Goal: Use online tool/utility: Utilize a website feature to perform a specific function

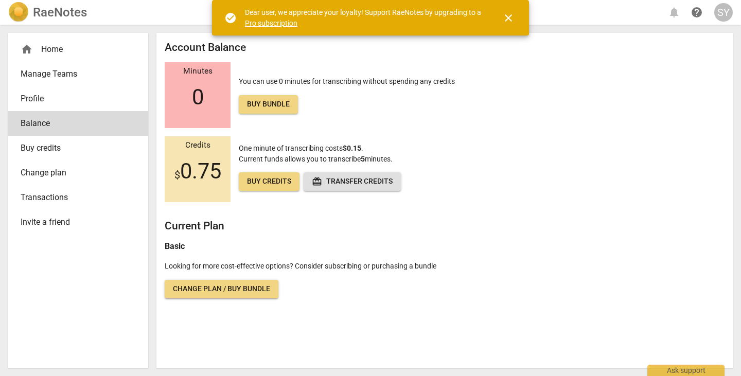
click at [512, 16] on span "close" at bounding box center [508, 18] width 12 height 12
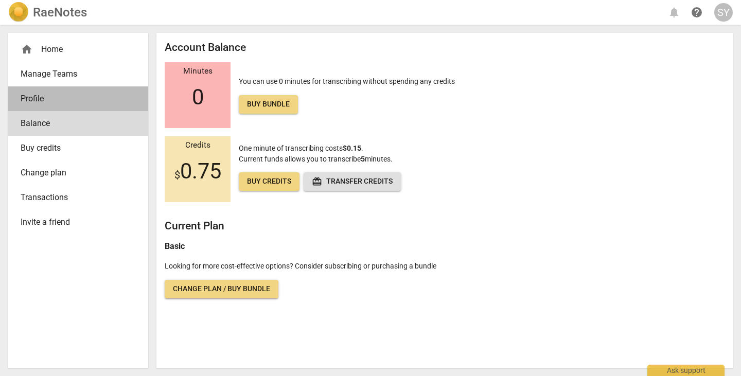
click at [44, 101] on span "Profile" at bounding box center [74, 99] width 107 height 12
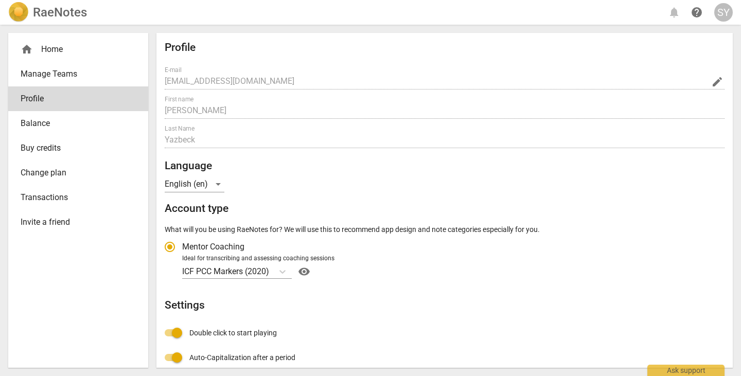
radio input "false"
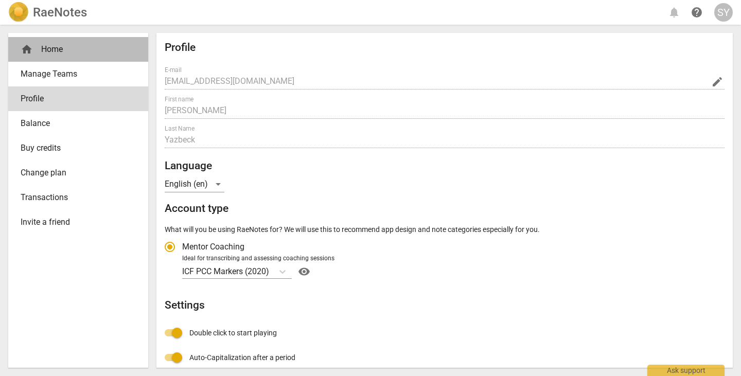
click at [58, 47] on div "home Home" at bounding box center [74, 49] width 107 height 12
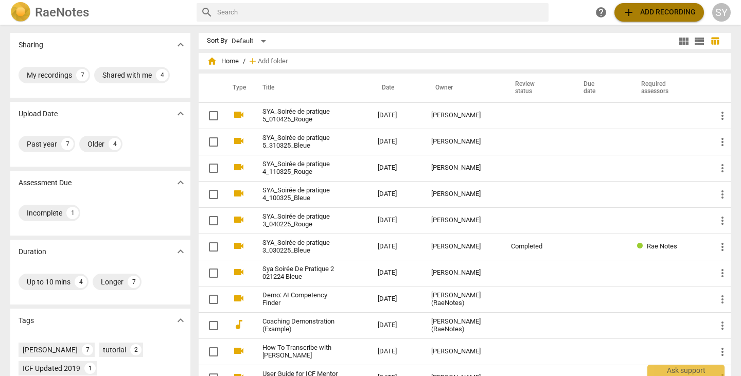
click at [630, 9] on span "add" at bounding box center [628, 12] width 12 height 12
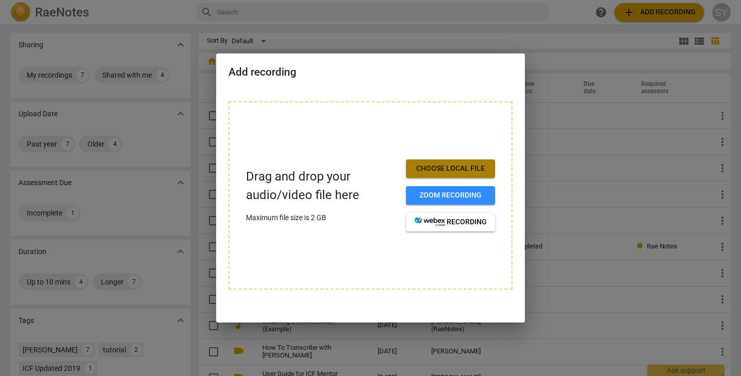
click at [468, 170] on span "Choose local file" at bounding box center [450, 169] width 73 height 10
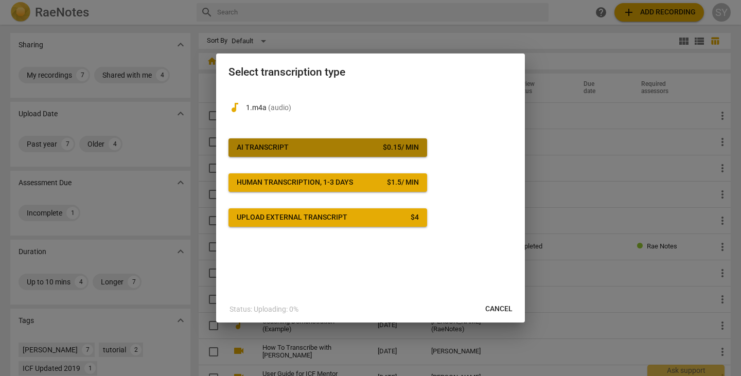
click at [302, 145] on span "AI Transcript $ 0.15 / min" at bounding box center [328, 147] width 182 height 10
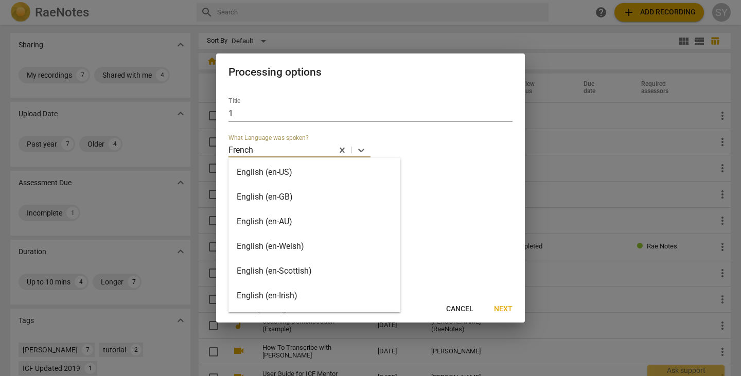
click at [322, 148] on div at bounding box center [293, 150] width 78 height 12
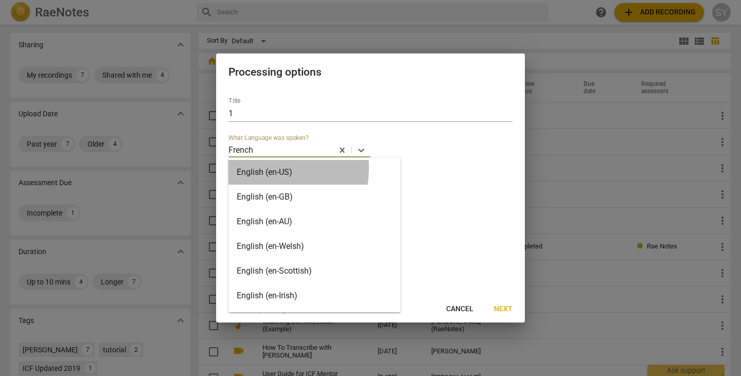
click at [244, 167] on div "English (en-US)" at bounding box center [314, 172] width 172 height 25
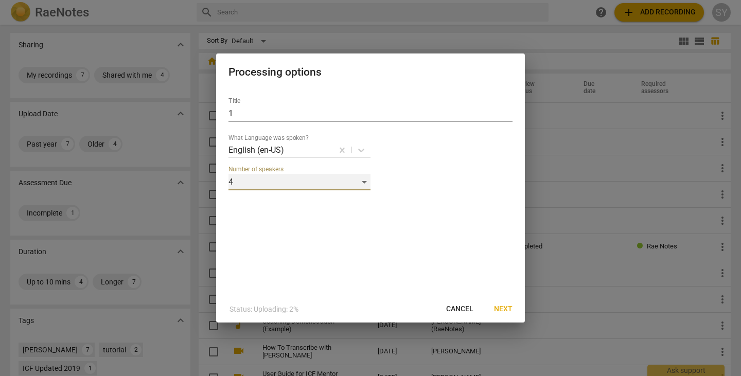
click at [277, 178] on div "4" at bounding box center [299, 182] width 142 height 16
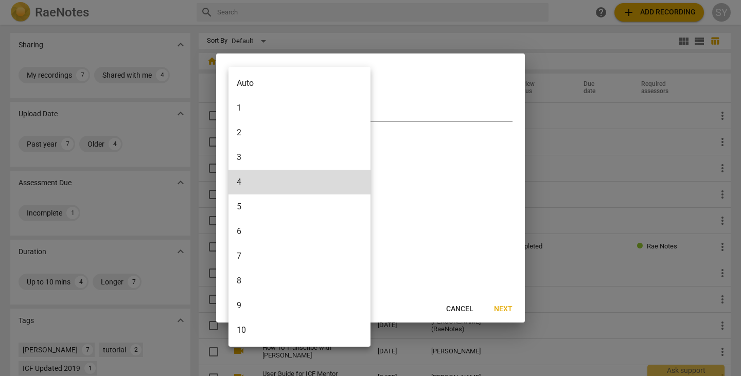
click at [251, 127] on li "2" at bounding box center [299, 132] width 142 height 25
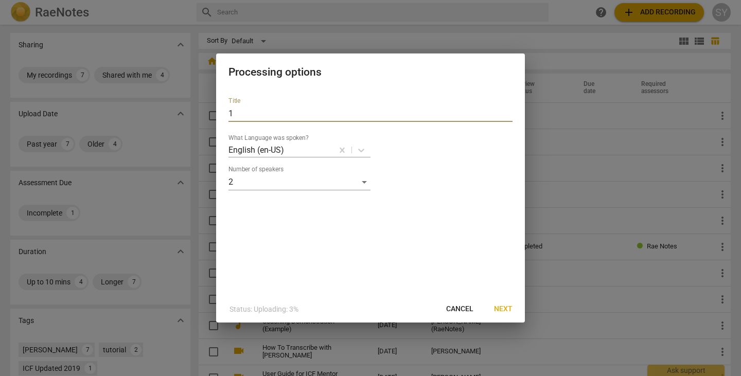
drag, startPoint x: 243, startPoint y: 114, endPoint x: 192, endPoint y: 113, distance: 51.0
click at [192, 113] on div "Processing options Title 1 What Language was spoken? English (en-US) Number of …" at bounding box center [370, 188] width 741 height 376
type input "Lara Daniel - Mentor Session 2"
click at [506, 311] on span "Next" at bounding box center [503, 309] width 19 height 10
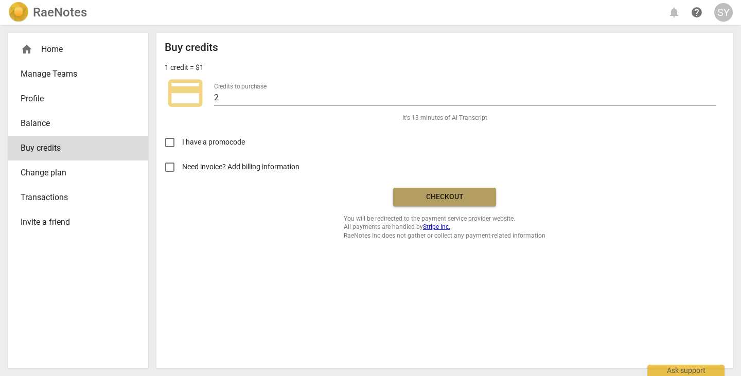
click at [452, 198] on span "Checkout" at bounding box center [444, 197] width 86 height 10
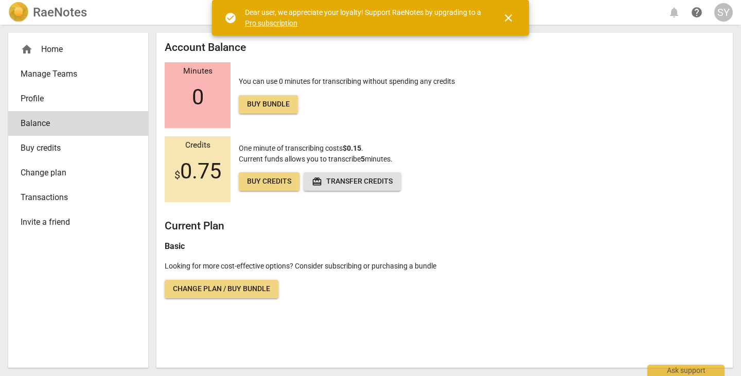
click at [47, 49] on div "home Home" at bounding box center [74, 49] width 107 height 12
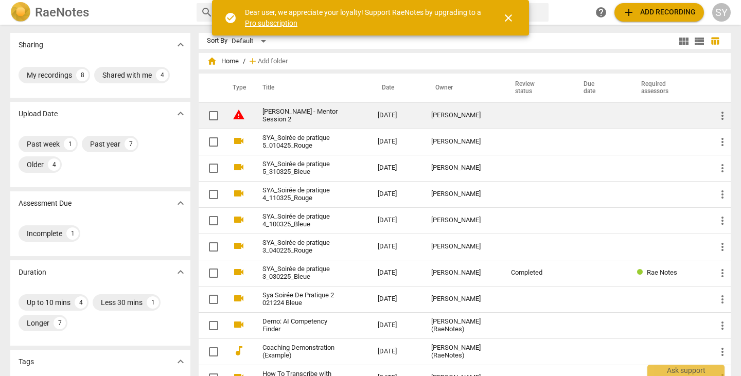
click at [242, 120] on span "warning" at bounding box center [239, 115] width 12 height 12
click at [722, 115] on span "more_vert" at bounding box center [722, 116] width 12 height 12
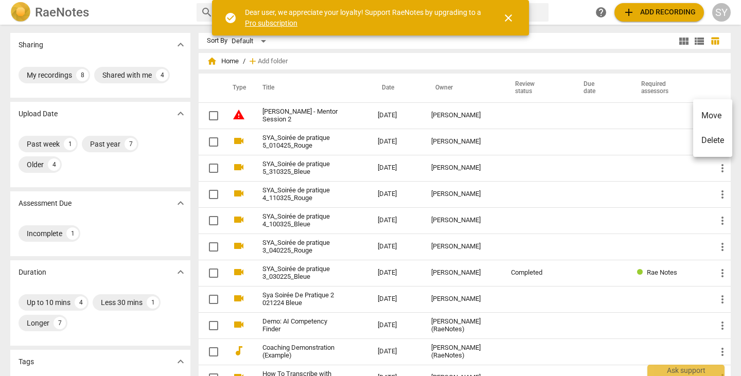
click at [287, 111] on div at bounding box center [370, 188] width 741 height 376
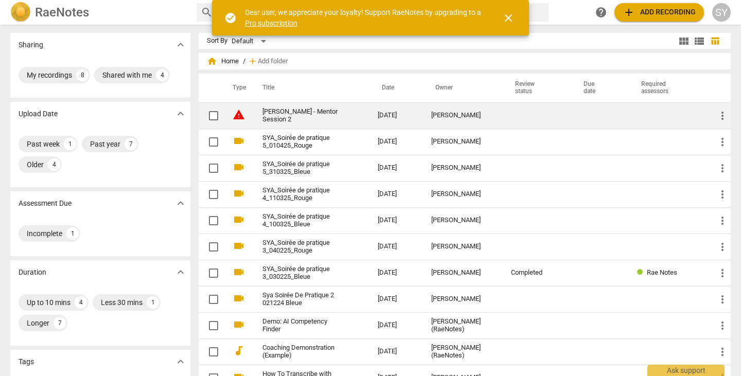
click at [337, 109] on link "Lara Daniel - Mentor Session 2" at bounding box center [301, 115] width 78 height 15
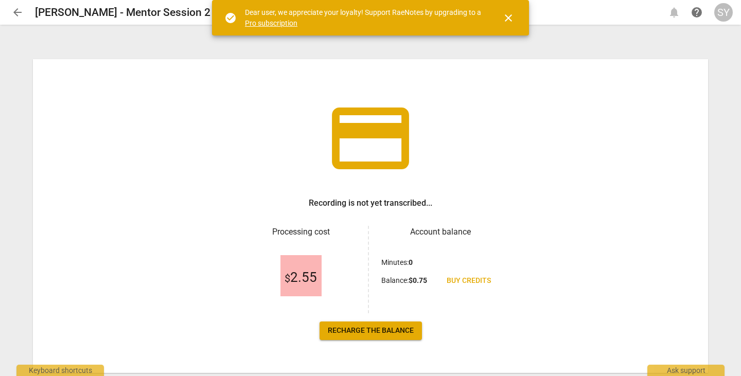
click at [15, 10] on span "arrow_back" at bounding box center [17, 12] width 12 height 12
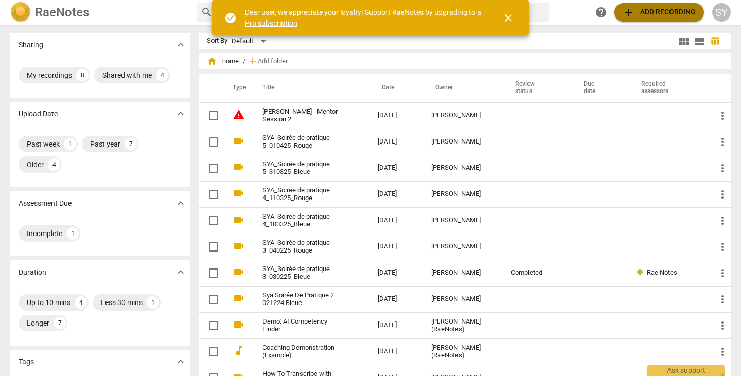
click at [646, 12] on span "add Add recording" at bounding box center [658, 12] width 73 height 12
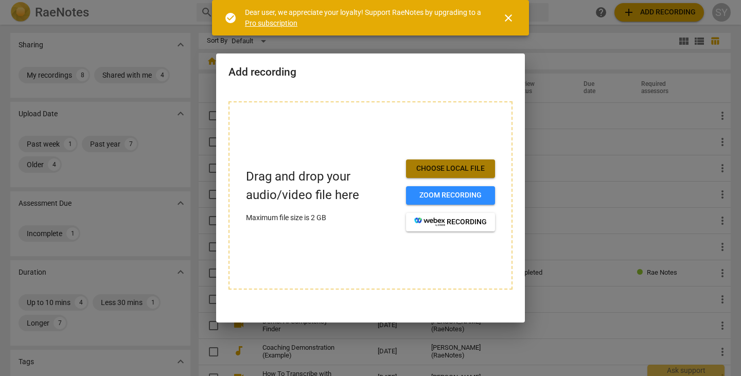
click at [448, 167] on span "Choose local file" at bounding box center [450, 169] width 73 height 10
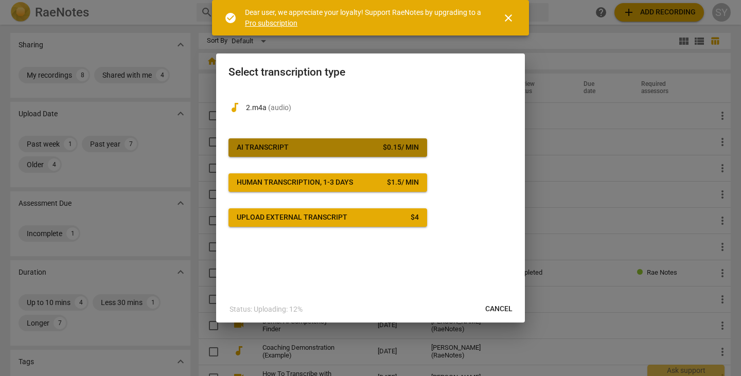
click at [376, 146] on span "AI Transcript $ 0.15 / min" at bounding box center [328, 147] width 182 height 10
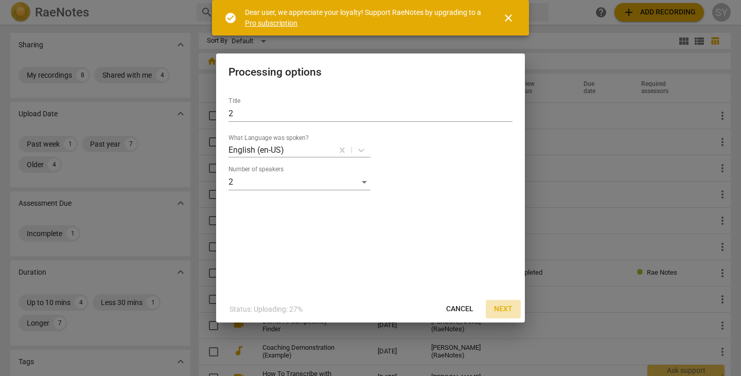
click at [510, 312] on span "Next" at bounding box center [503, 309] width 19 height 10
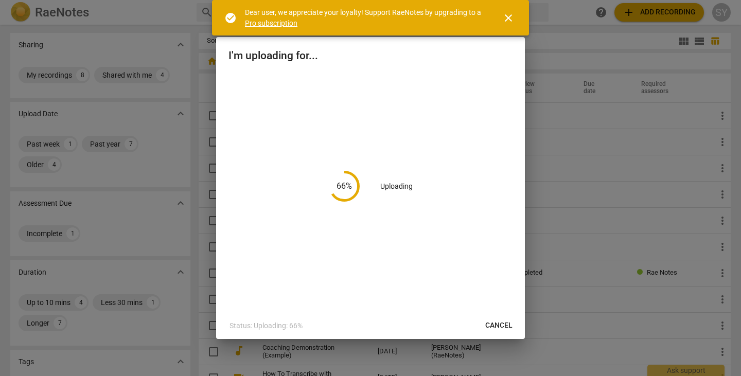
click at [510, 15] on span "close" at bounding box center [508, 18] width 12 height 12
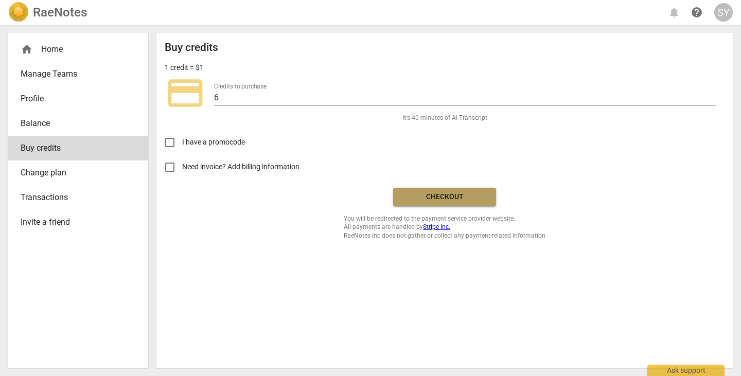
click at [447, 194] on span "Checkout" at bounding box center [444, 197] width 86 height 10
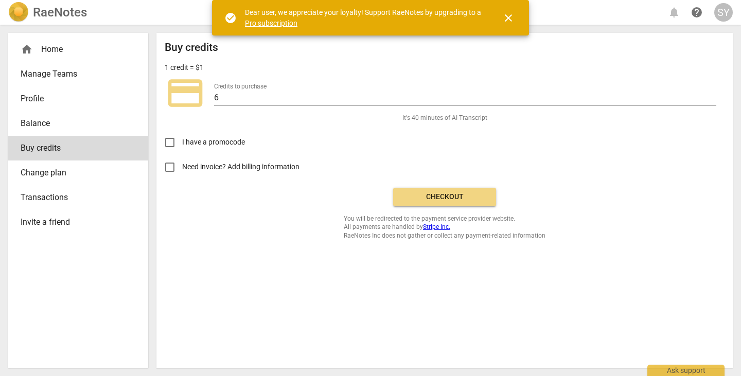
click at [72, 45] on div "home Home" at bounding box center [74, 49] width 107 height 12
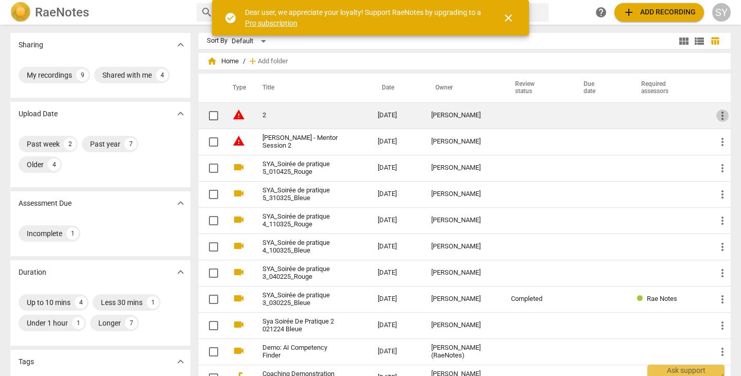
click at [722, 113] on span "more_vert" at bounding box center [722, 116] width 12 height 12
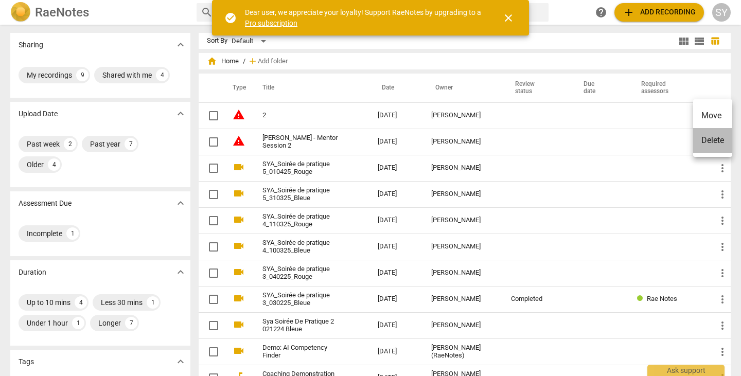
click at [713, 140] on li "Delete" at bounding box center [712, 140] width 39 height 25
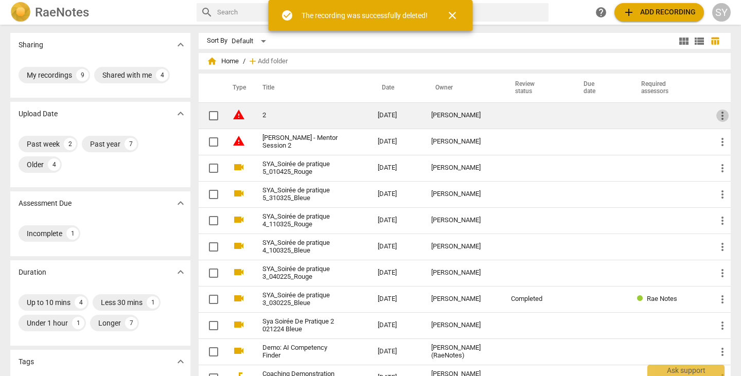
click at [723, 116] on span "more_vert" at bounding box center [722, 116] width 12 height 12
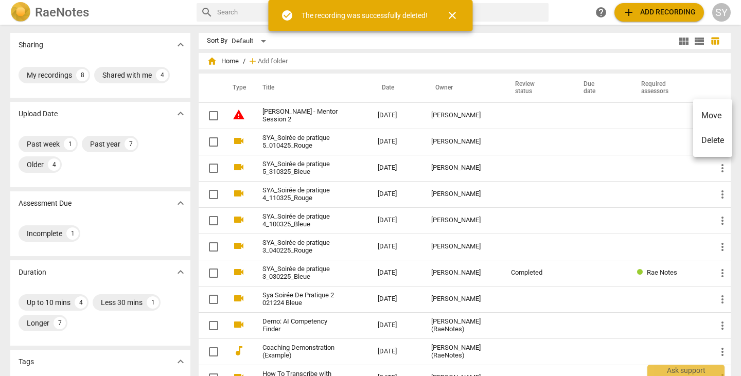
click at [709, 138] on li "Delete" at bounding box center [712, 140] width 39 height 25
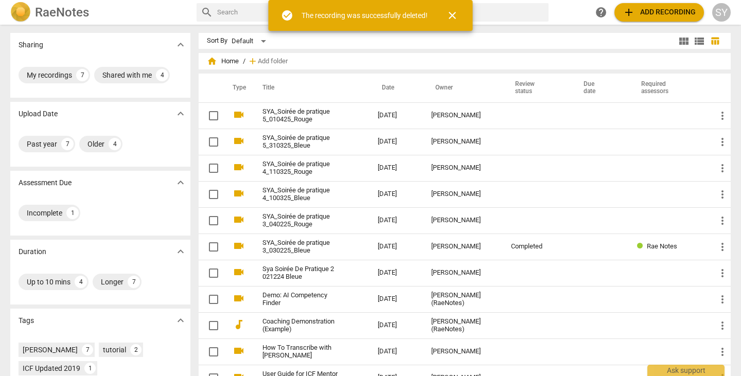
click at [679, 15] on span "add Add recording" at bounding box center [658, 12] width 73 height 12
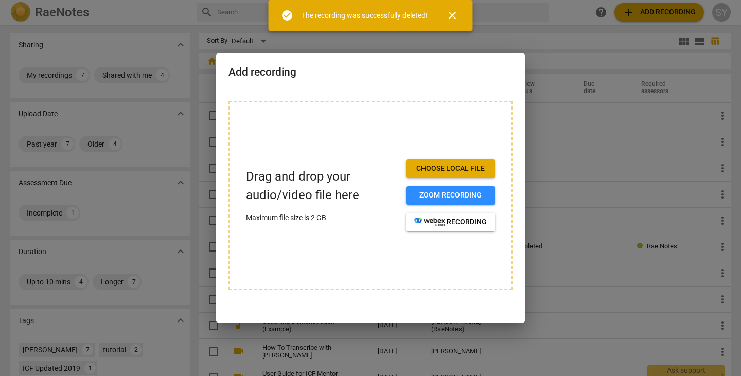
click at [443, 173] on span "Choose local file" at bounding box center [450, 169] width 73 height 10
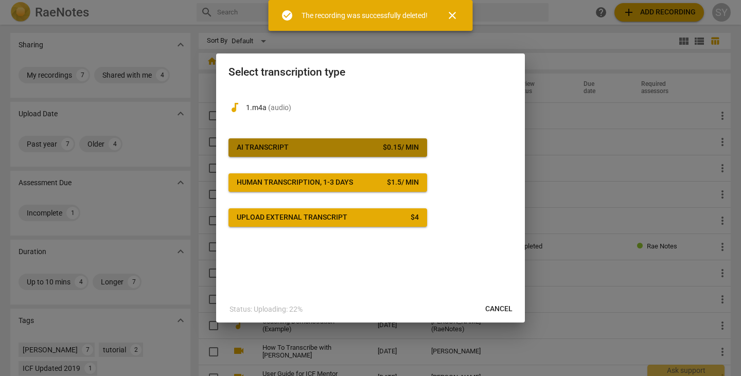
click at [359, 148] on span "AI Transcript $ 0.15 / min" at bounding box center [328, 147] width 182 height 10
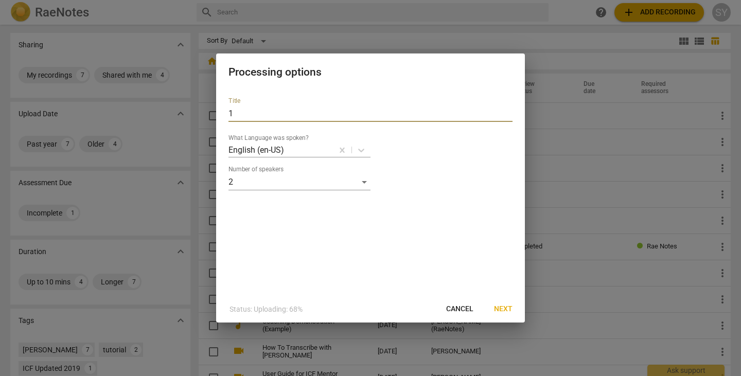
drag, startPoint x: 274, startPoint y: 111, endPoint x: 197, endPoint y: 92, distance: 78.9
click at [197, 92] on div "Processing options Title 1 What Language was spoken? English (en-US) Number of …" at bounding box center [370, 188] width 741 height 376
type input "[PERSON_NAME] - Mentor Coaching Session 2 - Part 1"
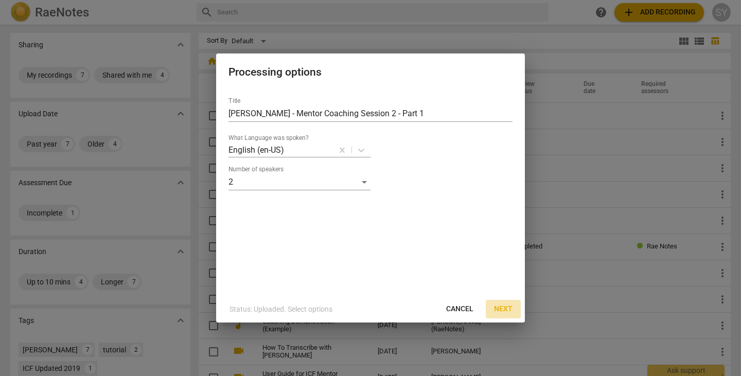
click at [506, 309] on span "Next" at bounding box center [503, 309] width 19 height 10
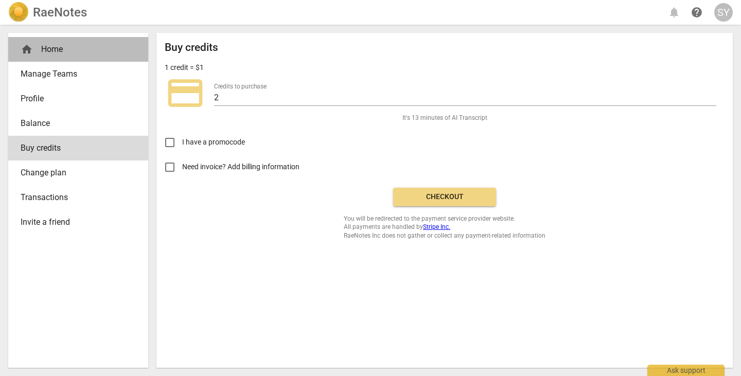
click at [59, 47] on div "home Home" at bounding box center [74, 49] width 107 height 12
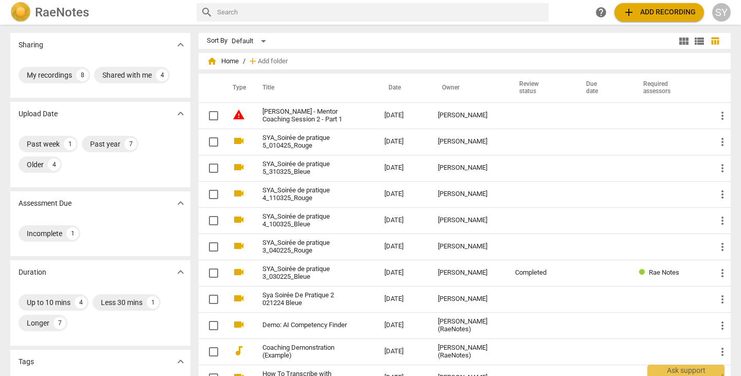
click at [653, 12] on span "add Add recording" at bounding box center [658, 12] width 73 height 12
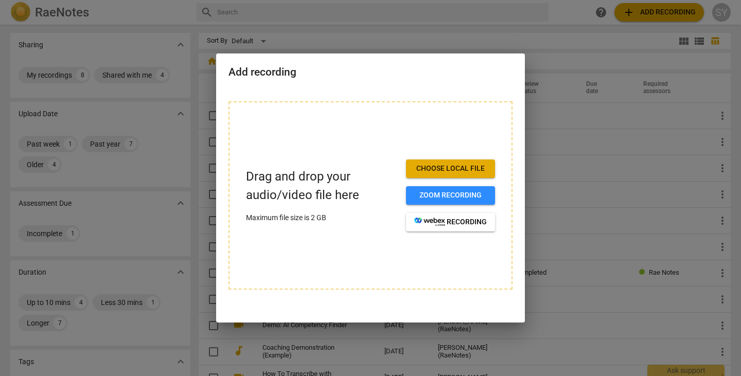
click at [454, 169] on span "Choose local file" at bounding box center [450, 169] width 73 height 10
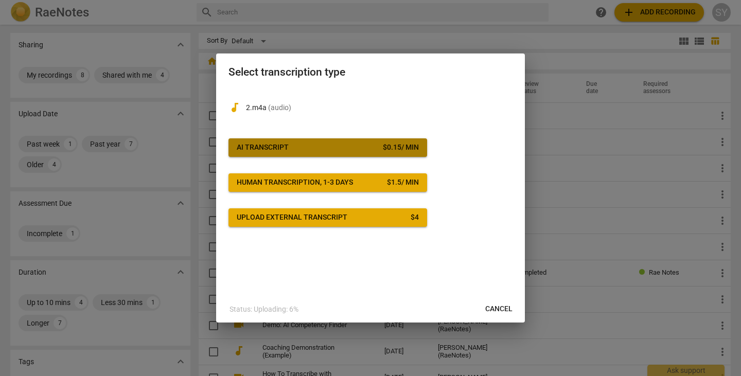
click at [295, 149] on span "AI Transcript $ 0.15 / min" at bounding box center [328, 147] width 182 height 10
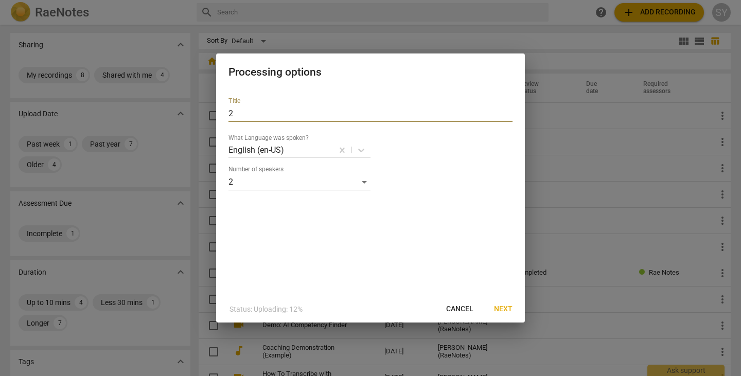
drag, startPoint x: 317, startPoint y: 106, endPoint x: 200, endPoint y: 90, distance: 118.9
click at [200, 90] on div "Processing options Title 2 What Language was spoken? English (en-US) Number of …" at bounding box center [370, 188] width 741 height 376
type input "[PERSON_NAME] - Mentor Coaching Session 2 - Part 2"
click at [504, 310] on span "Next" at bounding box center [503, 309] width 19 height 10
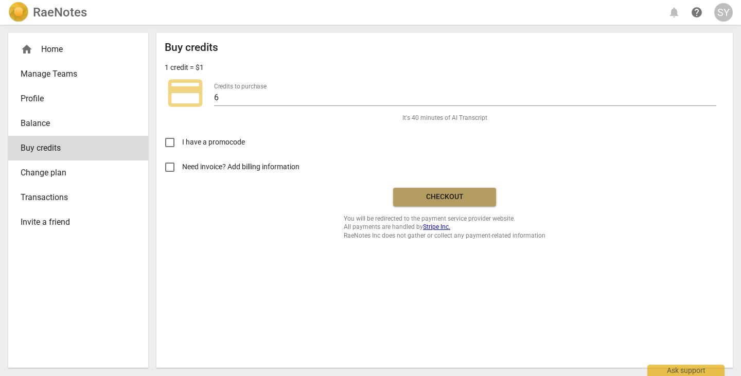
click at [452, 192] on span "Checkout" at bounding box center [444, 197] width 86 height 10
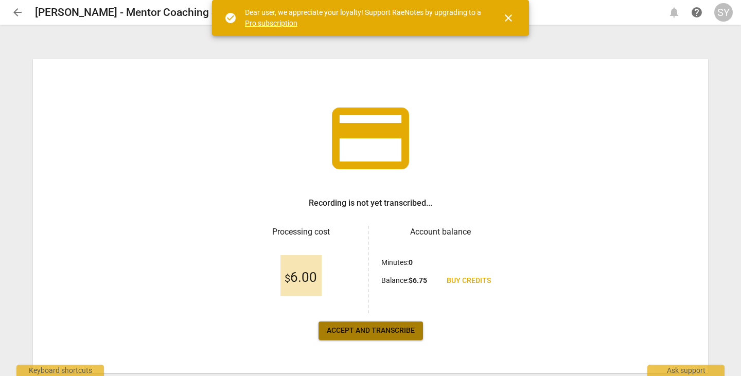
click at [368, 325] on button "Accept and transcribe" at bounding box center [370, 331] width 104 height 19
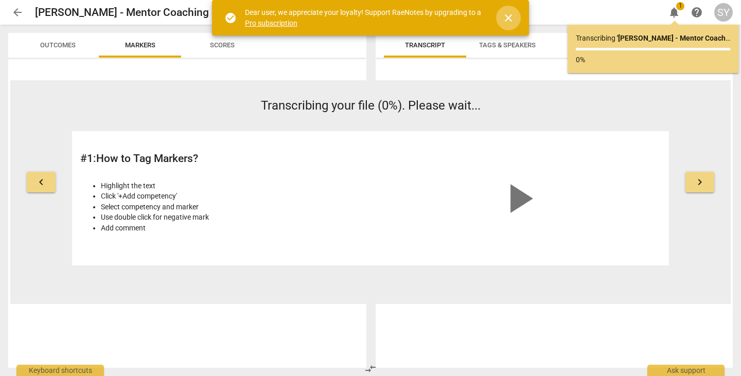
click at [508, 19] on span "close" at bounding box center [508, 18] width 12 height 12
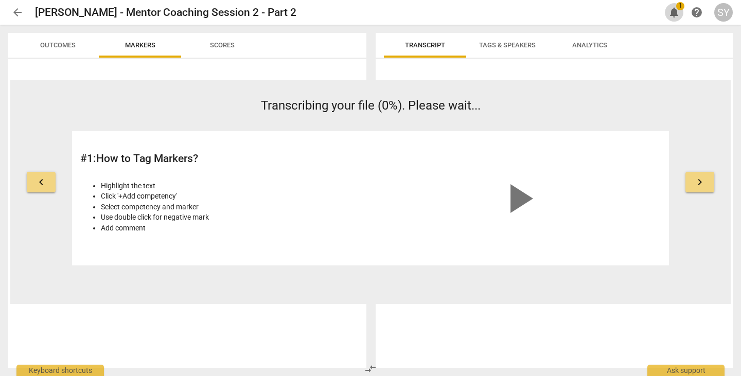
click at [678, 14] on span "notifications" at bounding box center [674, 12] width 12 height 12
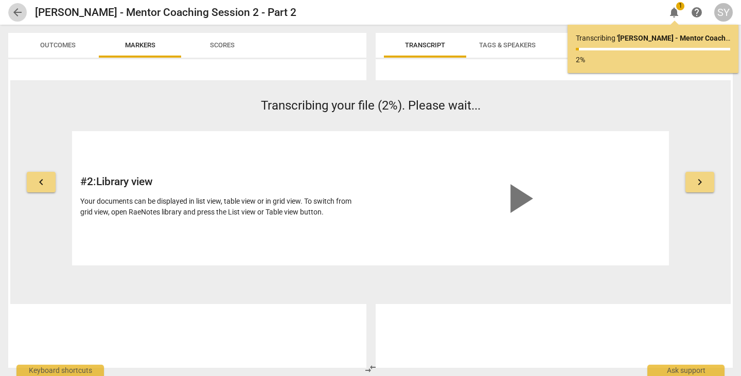
click at [19, 14] on span "arrow_back" at bounding box center [17, 12] width 12 height 12
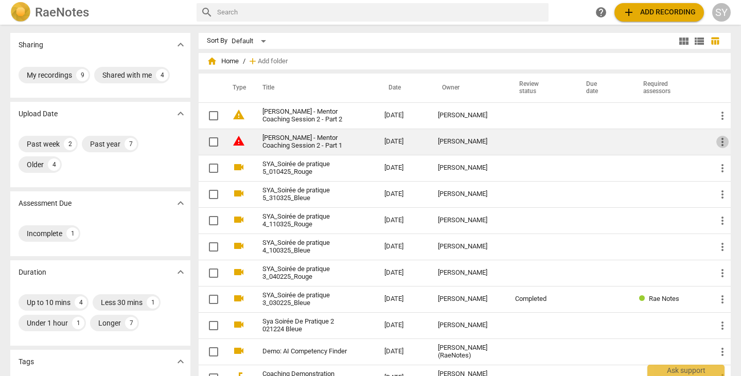
click at [716, 143] on span "more_vert" at bounding box center [722, 142] width 12 height 12
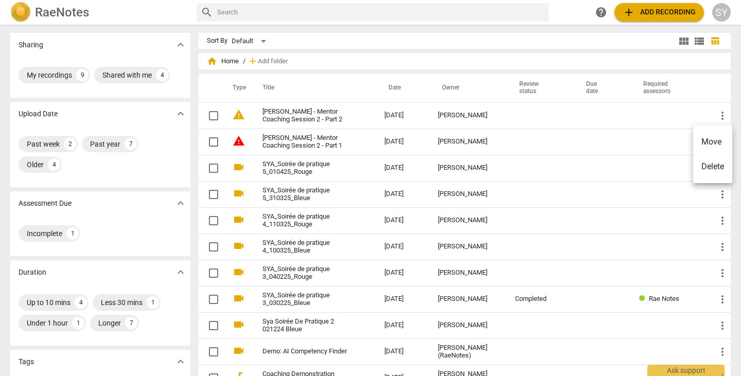
click at [343, 112] on div at bounding box center [370, 188] width 741 height 376
click at [343, 112] on link "[PERSON_NAME] - Mentor Coaching Session 2 - Part 2" at bounding box center [304, 115] width 85 height 15
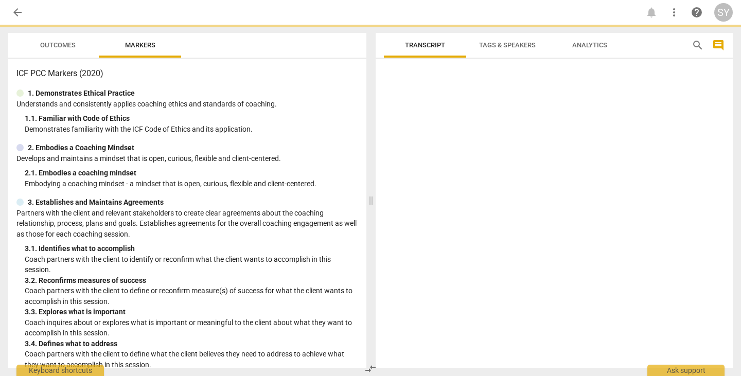
click at [343, 112] on div "1. Demonstrates Ethical Practice Understands and consistently applies coaching …" at bounding box center [187, 111] width 342 height 46
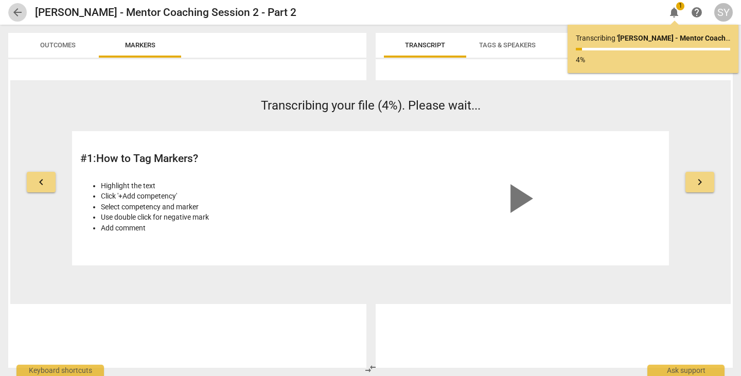
click at [25, 9] on span "arrow_back" at bounding box center [17, 12] width 19 height 12
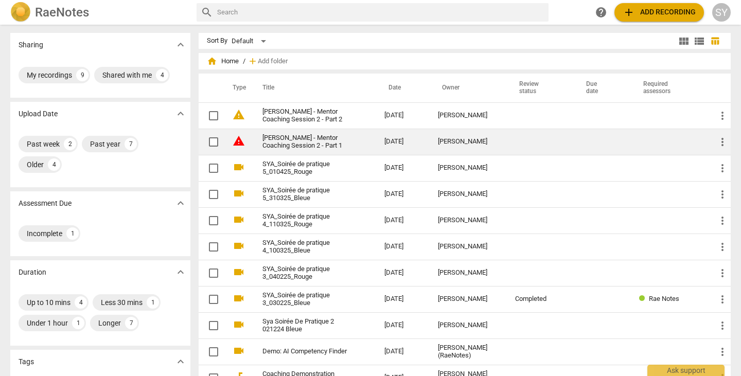
click at [300, 142] on link "[PERSON_NAME] - Mentor Coaching Session 2 - Part 1" at bounding box center [304, 141] width 85 height 15
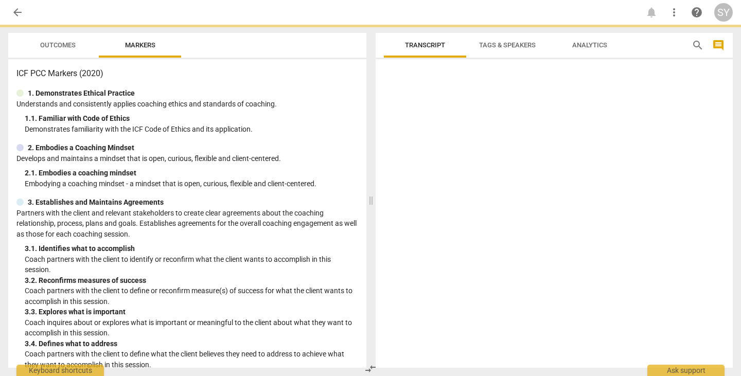
click at [300, 142] on div "ICF PCC Markers (2020) 1. Demonstrates Ethical Practice Understands and consist…" at bounding box center [187, 213] width 358 height 309
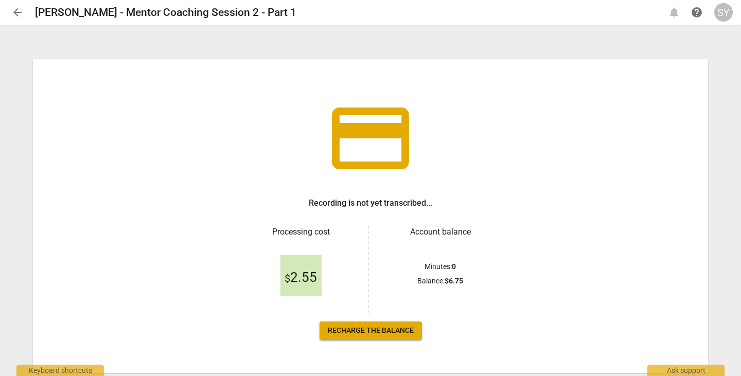
click at [370, 299] on div "Account balance Minutes : 0 Balance : $ 6.75" at bounding box center [434, 269] width 130 height 87
click at [389, 331] on span "Recharge the balance" at bounding box center [371, 331] width 86 height 10
click at [17, 11] on span "arrow_back" at bounding box center [17, 12] width 12 height 12
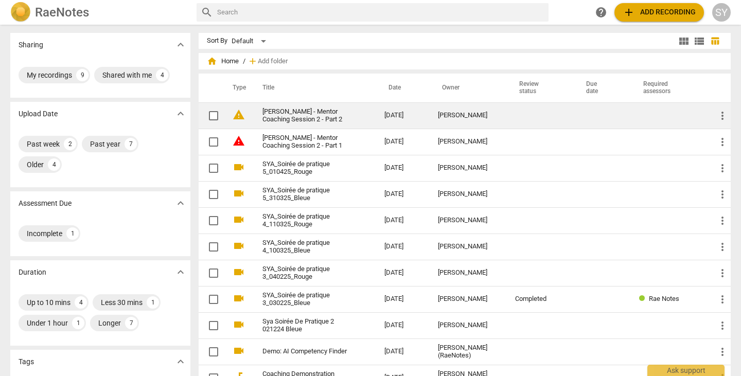
click at [316, 108] on link "[PERSON_NAME] - Mentor Coaching Session 2 - Part 2" at bounding box center [304, 115] width 85 height 15
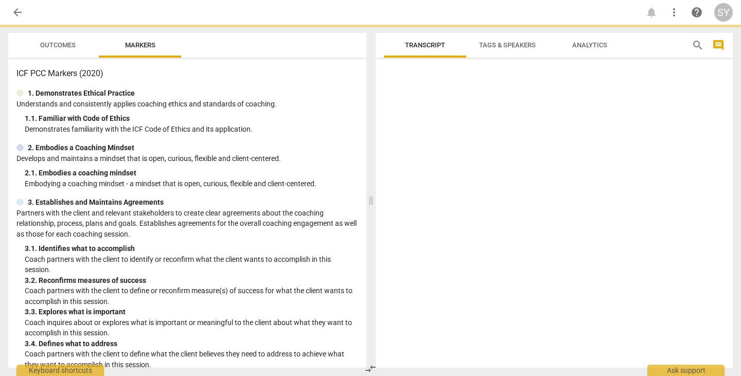
click at [316, 108] on p "Understands and consistently applies coaching ethics and standards of coaching." at bounding box center [187, 104] width 342 height 11
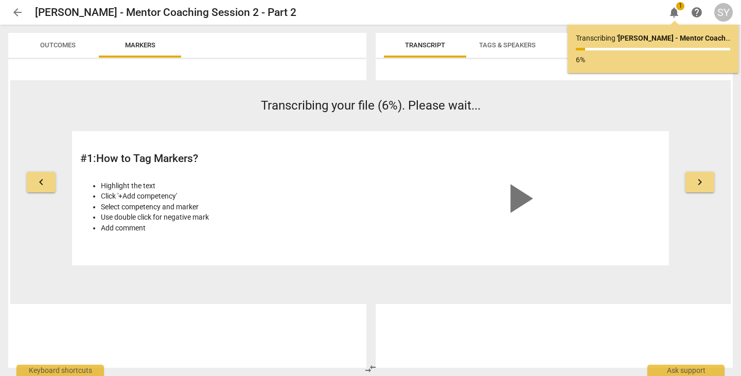
click at [727, 7] on div "SY" at bounding box center [723, 12] width 19 height 19
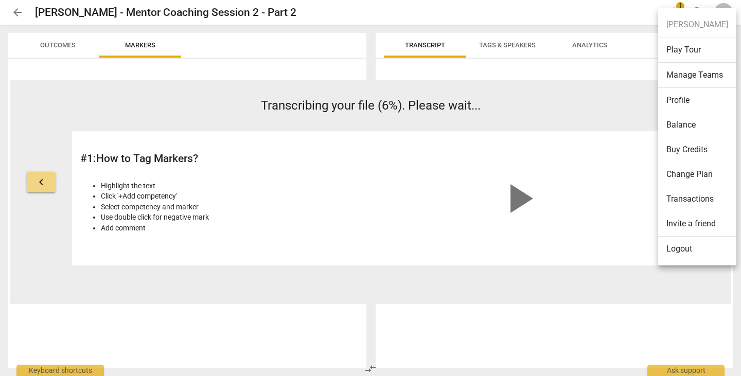
click at [688, 124] on li "Balance" at bounding box center [697, 125] width 78 height 25
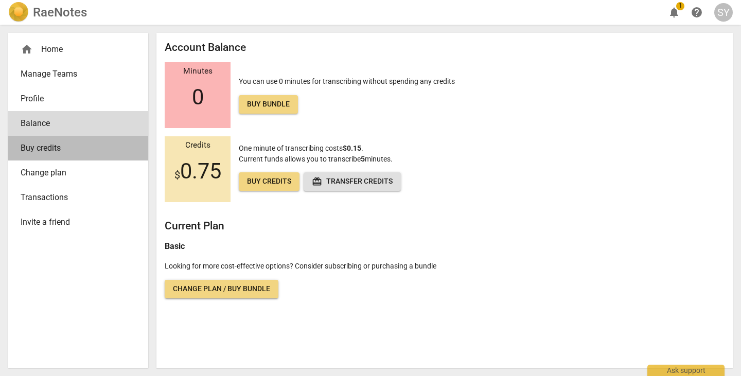
click at [45, 148] on span "Buy credits" at bounding box center [74, 148] width 107 height 12
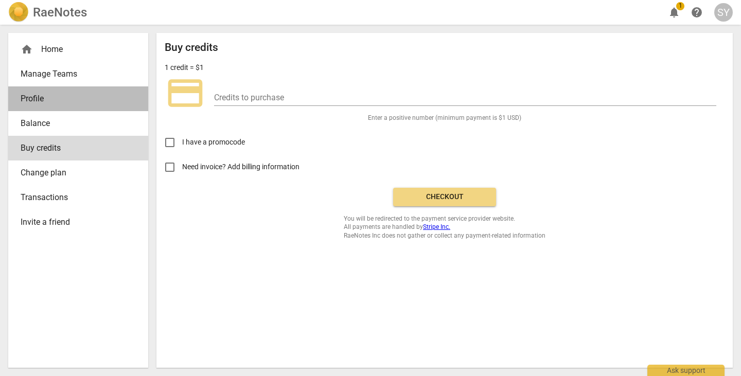
click at [30, 96] on span "Profile" at bounding box center [74, 99] width 107 height 12
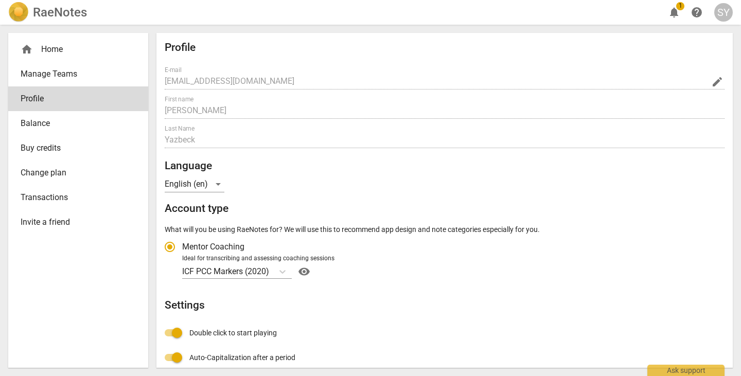
radio input "false"
click at [55, 46] on div "home Home" at bounding box center [74, 49] width 107 height 12
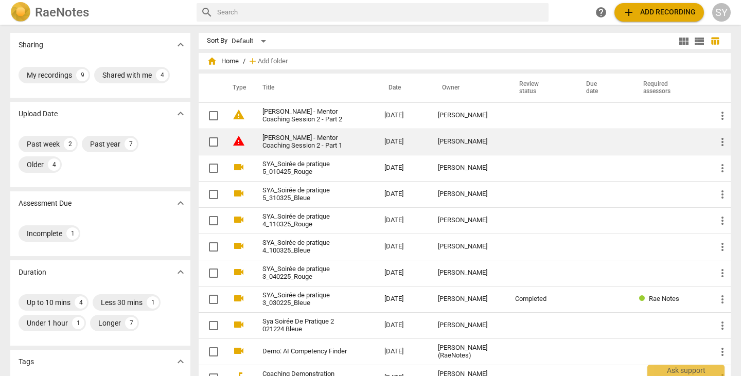
click at [318, 136] on link "[PERSON_NAME] - Mentor Coaching Session 2 - Part 1" at bounding box center [304, 141] width 85 height 15
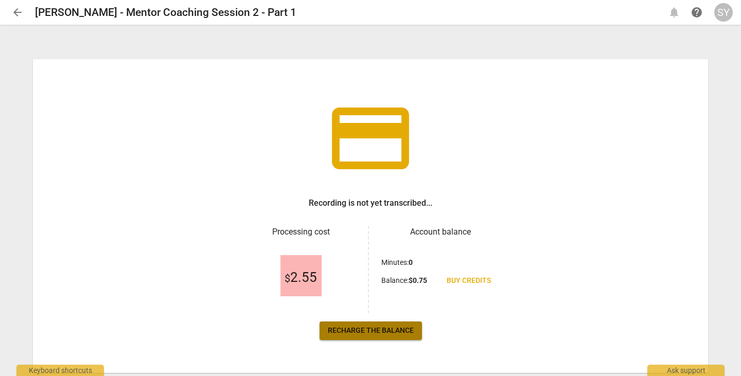
click at [377, 326] on span "Recharge the balance" at bounding box center [371, 331] width 86 height 10
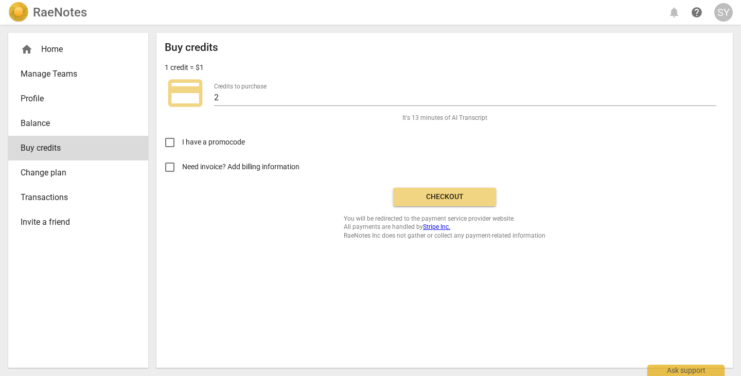
click at [439, 195] on span "Checkout" at bounding box center [444, 197] width 86 height 10
click at [358, 123] on div "I have a promocode" at bounding box center [445, 138] width 560 height 32
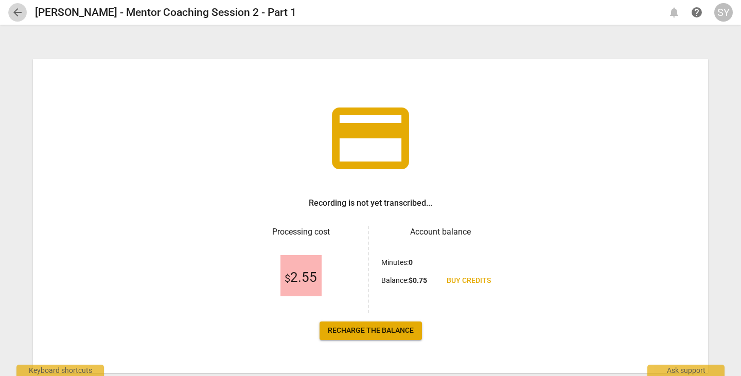
click at [17, 15] on span "arrow_back" at bounding box center [17, 12] width 12 height 12
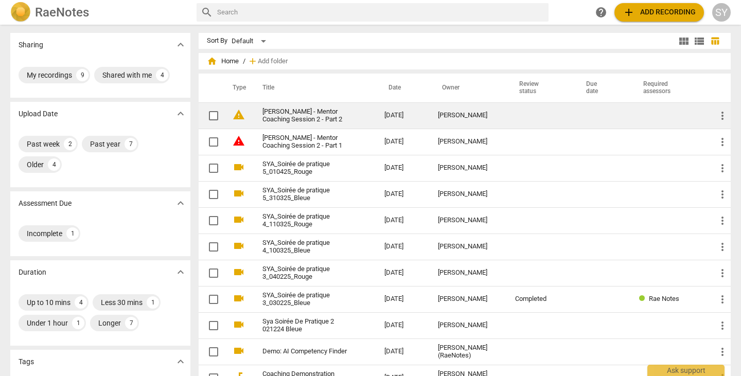
click at [311, 109] on link "[PERSON_NAME] - Mentor Coaching Session 2 - Part 2" at bounding box center [304, 115] width 85 height 15
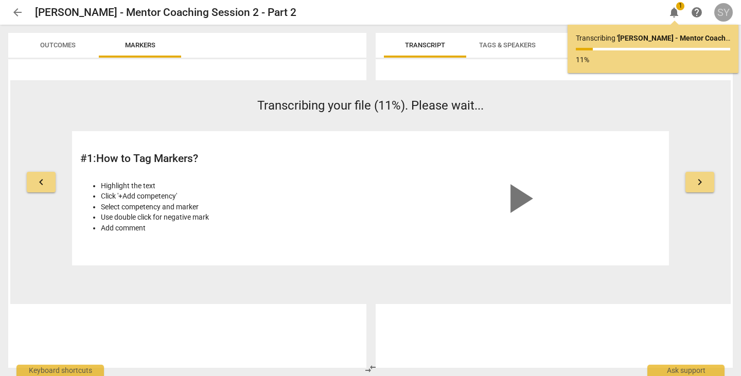
click at [723, 12] on div "SY" at bounding box center [723, 12] width 19 height 19
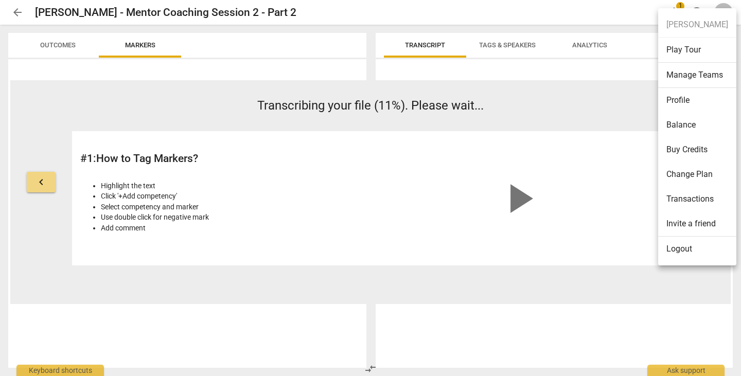
click at [365, 173] on div at bounding box center [370, 188] width 741 height 376
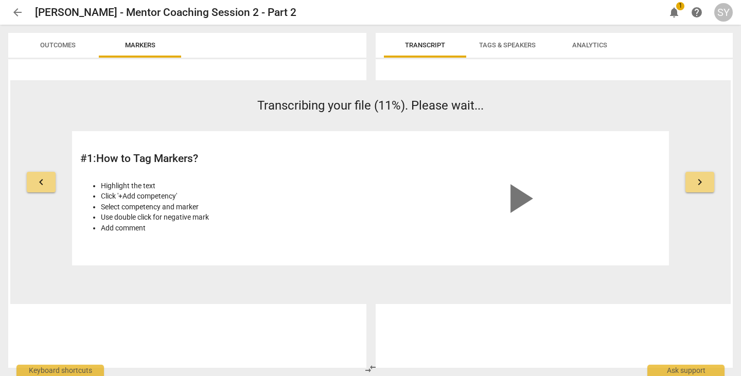
click at [84, 30] on div "Outcomes Markers" at bounding box center [185, 200] width 370 height 351
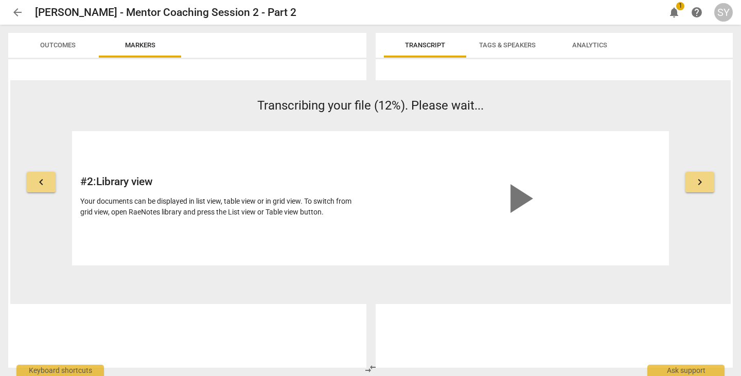
click at [685, 14] on div "arrow_back Lara Daniel - Mentor Coaching Session 2 - Part 2 edit notifications …" at bounding box center [370, 12] width 724 height 19
click at [675, 10] on span "notifications" at bounding box center [674, 12] width 12 height 12
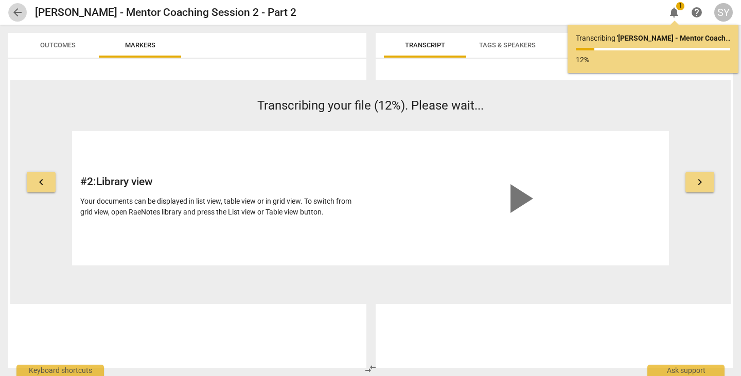
click at [17, 12] on span "arrow_back" at bounding box center [17, 12] width 12 height 12
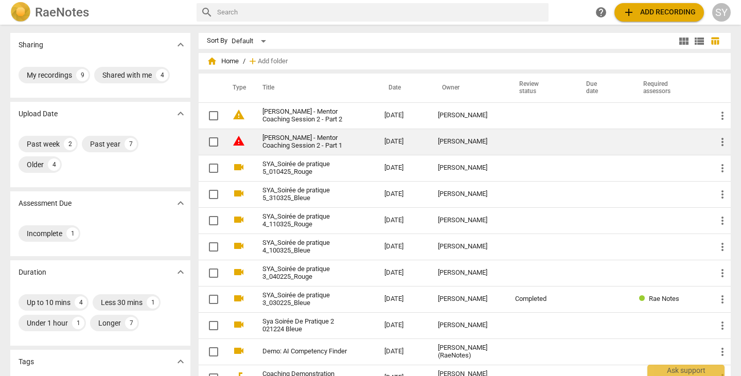
click at [310, 139] on link "[PERSON_NAME] - Mentor Coaching Session 2 - Part 1" at bounding box center [304, 141] width 85 height 15
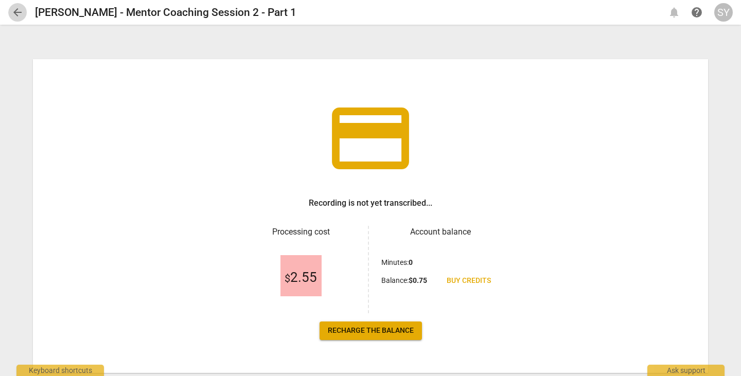
click at [19, 10] on span "arrow_back" at bounding box center [17, 12] width 12 height 12
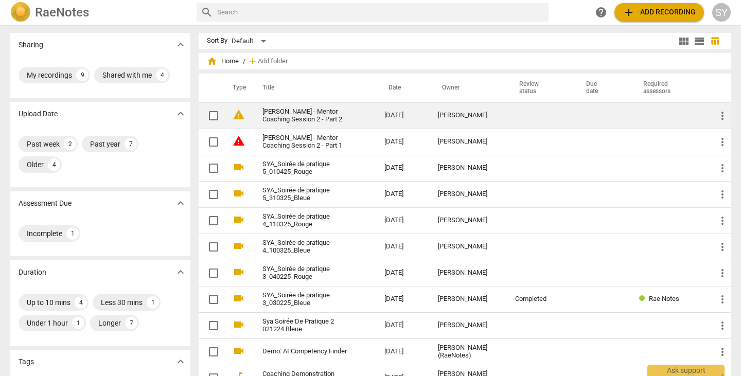
click at [344, 115] on link "[PERSON_NAME] - Mentor Coaching Session 2 - Part 2" at bounding box center [304, 115] width 85 height 15
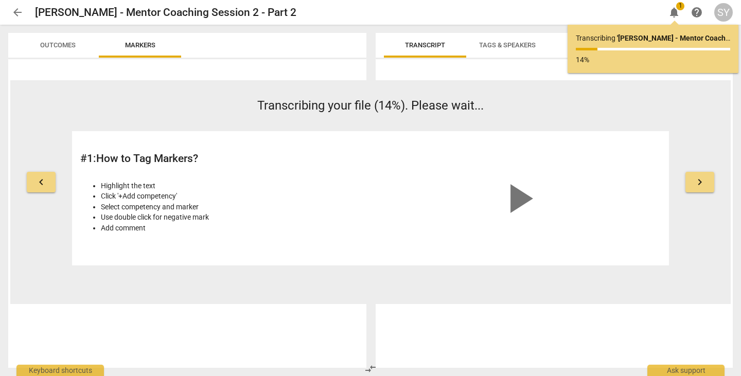
click at [534, 97] on p "Transcribing your file (14%). Please wait..." at bounding box center [370, 106] width 597 height 18
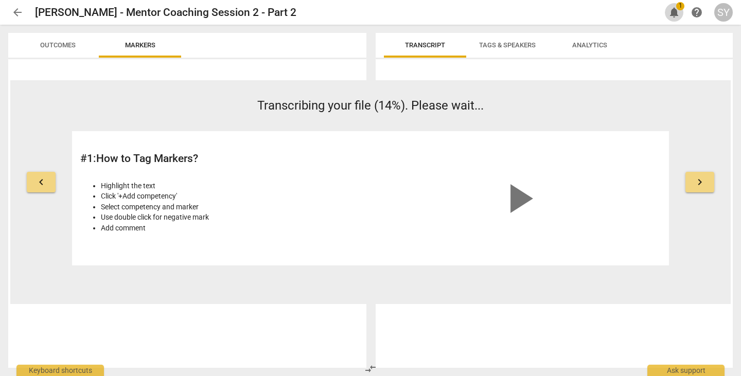
click at [672, 14] on span "notifications" at bounding box center [674, 12] width 12 height 12
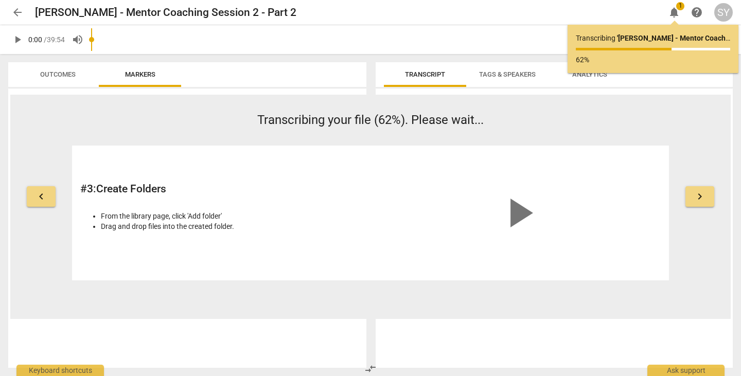
click at [152, 102] on div "keyboard_arrow_left Transcribing your file (62%). Please wait... # 3 : Create F…" at bounding box center [370, 207] width 720 height 224
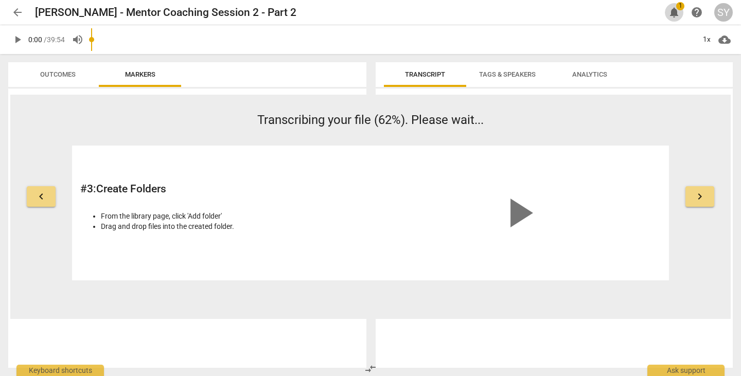
click at [673, 16] on span "notifications" at bounding box center [674, 12] width 12 height 12
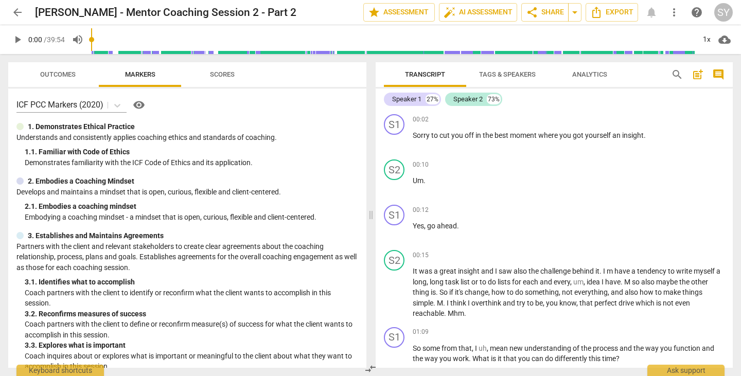
click at [726, 42] on span "cloud_download" at bounding box center [724, 39] width 12 height 12
click at [680, 40] on li "Download audio" at bounding box center [695, 39] width 76 height 25
click at [592, 195] on div "00:10 + Add competency keyboard_arrow_right Um ." at bounding box center [569, 177] width 312 height 37
click at [17, 14] on span "arrow_back" at bounding box center [17, 12] width 12 height 12
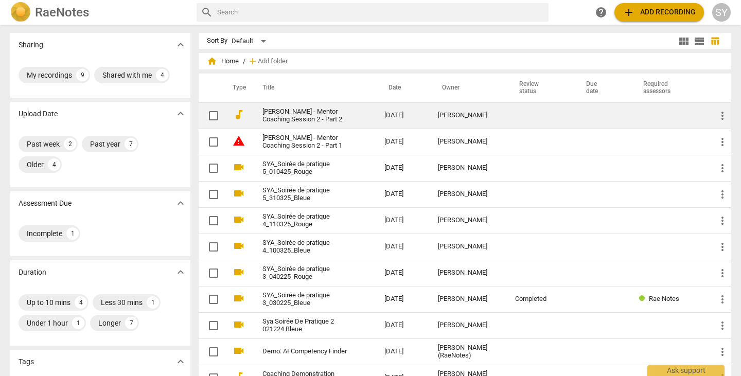
click at [722, 118] on span "more_vert" at bounding box center [722, 116] width 12 height 12
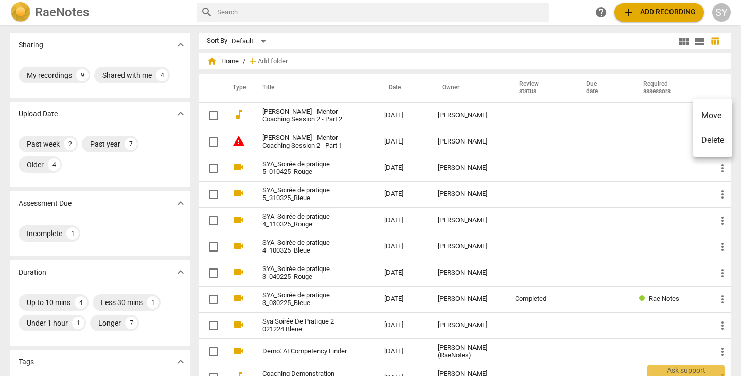
click at [306, 117] on div at bounding box center [370, 188] width 741 height 376
click at [306, 117] on link "[PERSON_NAME] - Mentor Coaching Session 2 - Part 2" at bounding box center [304, 115] width 85 height 15
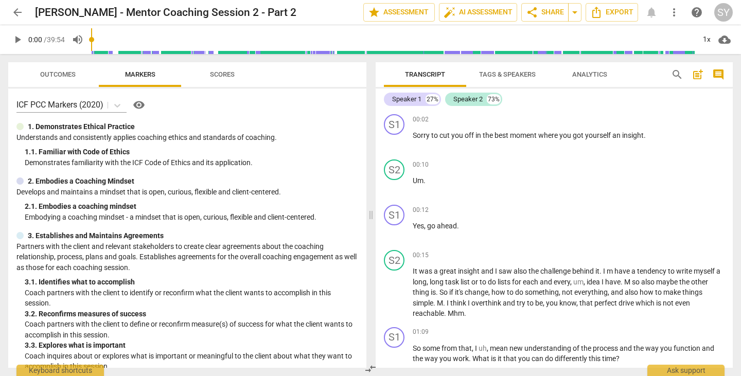
drag, startPoint x: 735, startPoint y: 117, endPoint x: 736, endPoint y: 137, distance: 20.1
click at [736, 137] on div "Transcript Tags & Speakers Analytics search post_add comment Speaker 1 27% Spea…" at bounding box center [555, 215] width 369 height 322
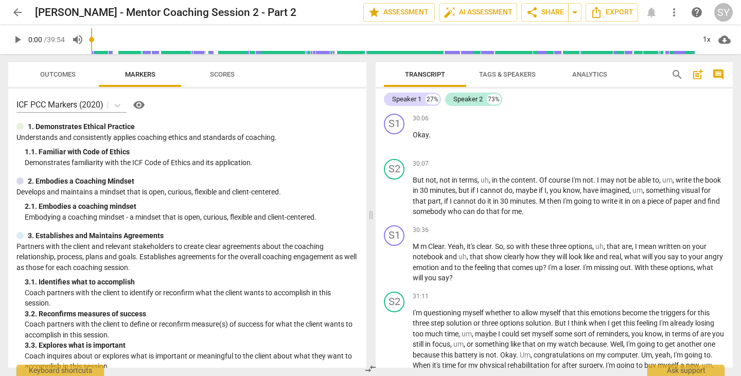
scroll to position [4425, 0]
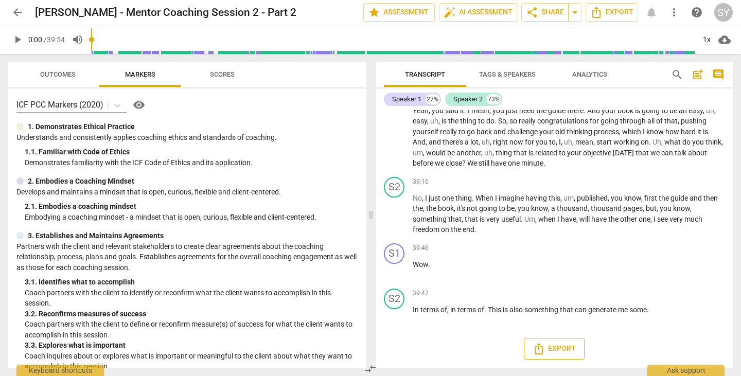
click at [541, 353] on icon "Export" at bounding box center [538, 349] width 12 height 12
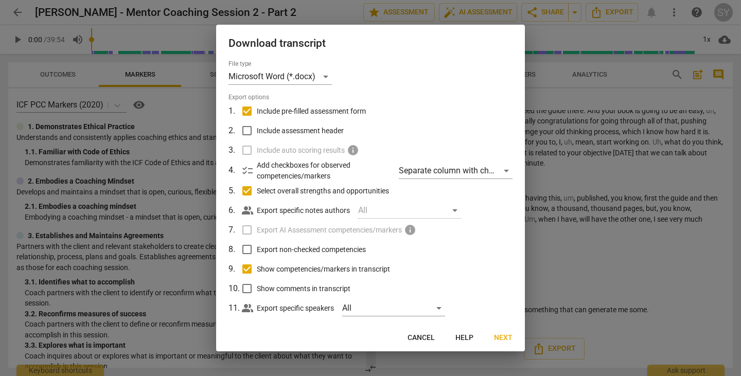
scroll to position [14, 0]
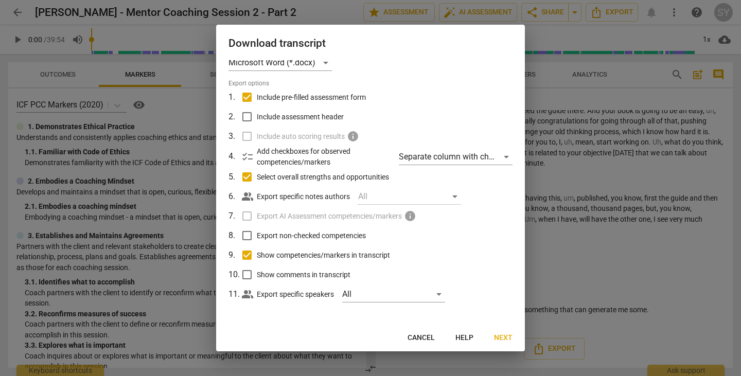
click at [247, 153] on span "checklist" at bounding box center [247, 157] width 12 height 12
click at [499, 156] on div "Separate column with check marks" at bounding box center [456, 157] width 114 height 16
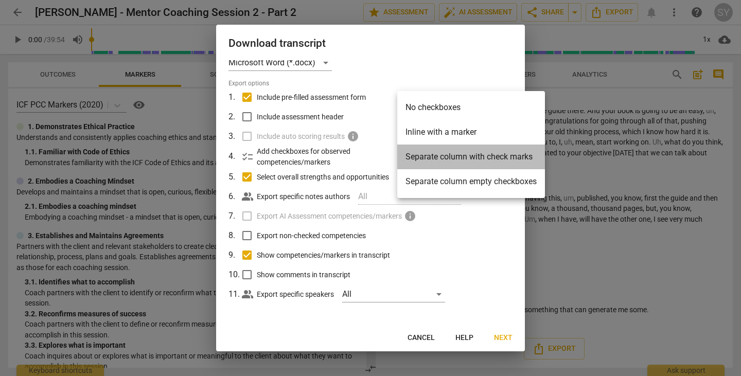
click at [499, 159] on li "Separate column with check marks" at bounding box center [471, 157] width 148 height 25
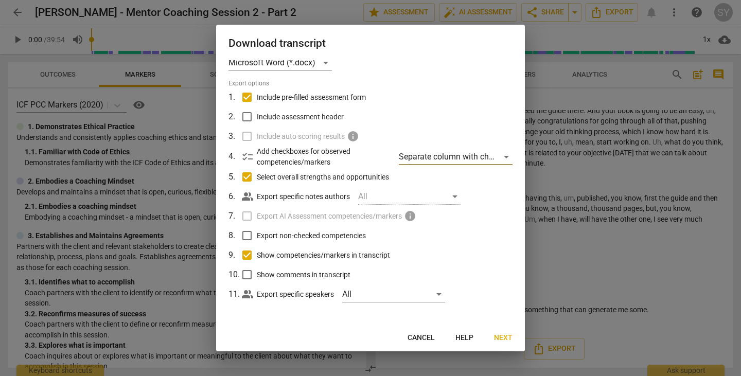
click at [499, 340] on span "Next" at bounding box center [503, 338] width 19 height 10
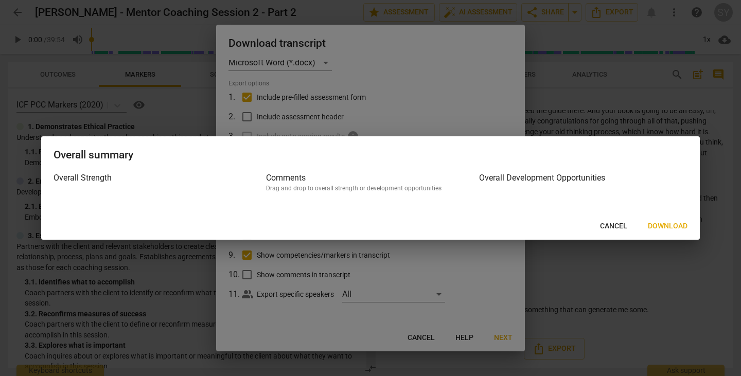
click at [669, 229] on span "Download" at bounding box center [668, 226] width 40 height 10
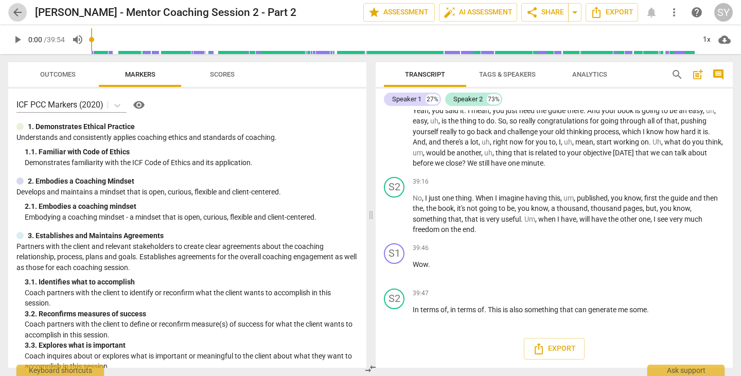
click at [12, 9] on span "arrow_back" at bounding box center [17, 12] width 12 height 12
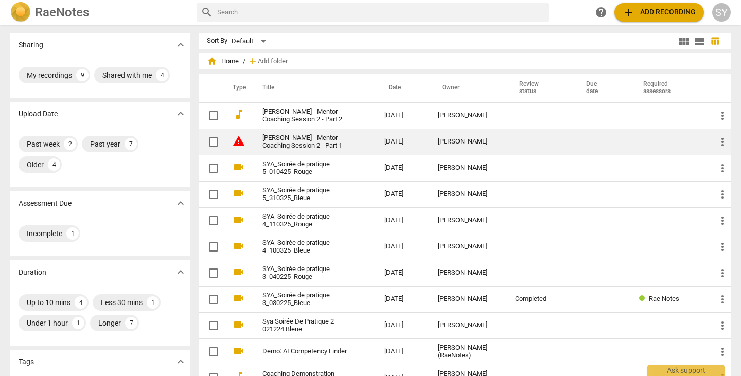
click at [307, 139] on link "[PERSON_NAME] - Mentor Coaching Session 2 - Part 1" at bounding box center [304, 141] width 85 height 15
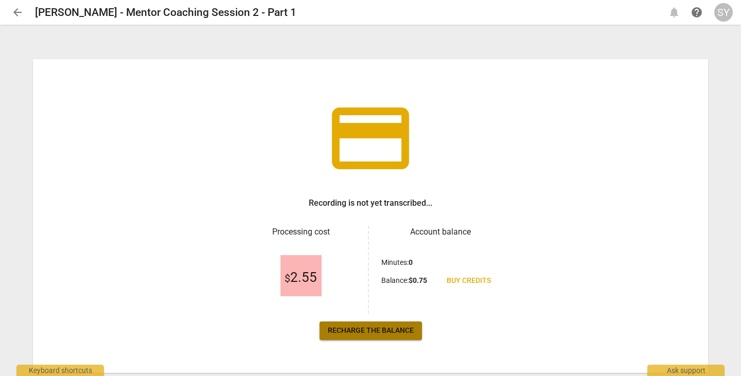
click at [363, 335] on span "Recharge the balance" at bounding box center [371, 331] width 86 height 10
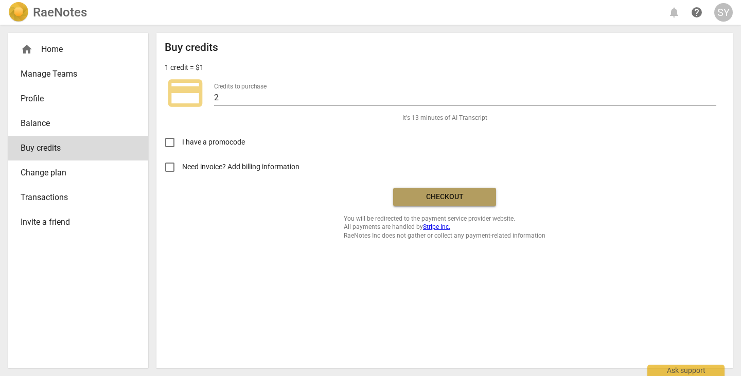
click at [449, 198] on span "Checkout" at bounding box center [444, 197] width 86 height 10
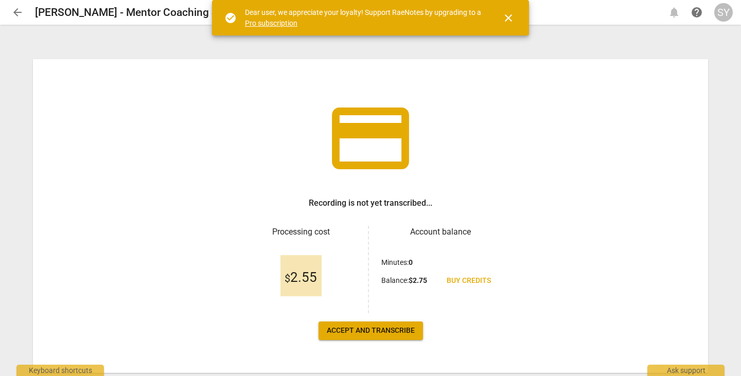
click at [507, 17] on span "close" at bounding box center [508, 18] width 12 height 12
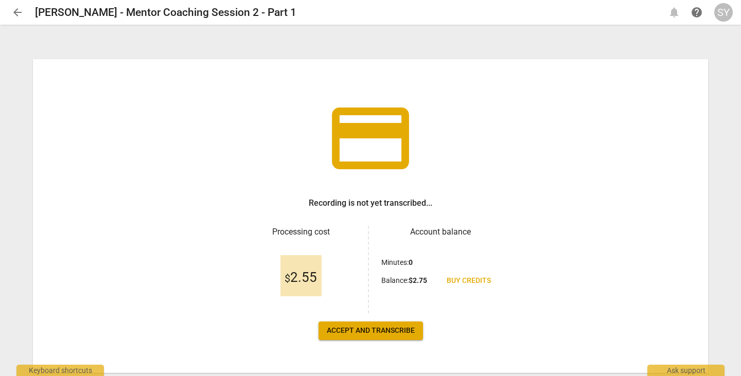
click at [355, 329] on span "Accept and transcribe" at bounding box center [371, 331] width 88 height 10
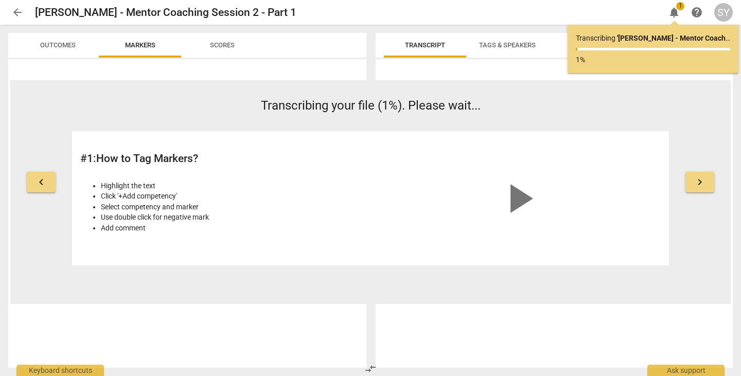
click at [17, 11] on span "arrow_back" at bounding box center [17, 12] width 12 height 12
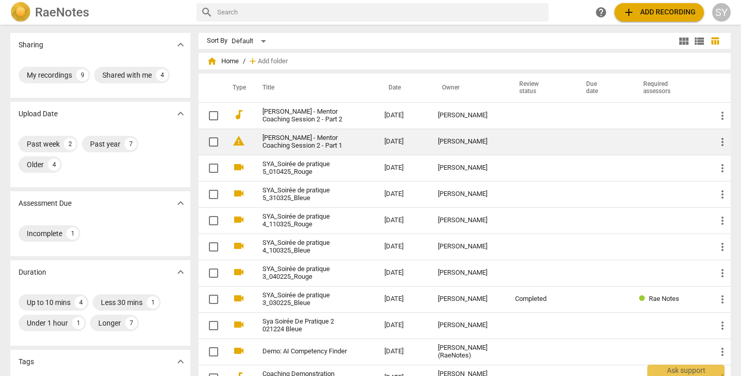
click at [362, 144] on td "[PERSON_NAME] - Mentor Coaching Session 2 - Part 1" at bounding box center [313, 142] width 126 height 26
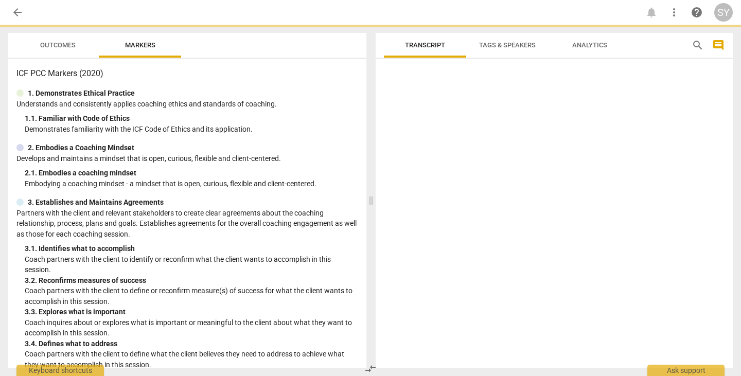
click at [362, 144] on div "ICF PCC Markers (2020) 1. Demonstrates Ethical Practice Understands and consist…" at bounding box center [187, 213] width 358 height 309
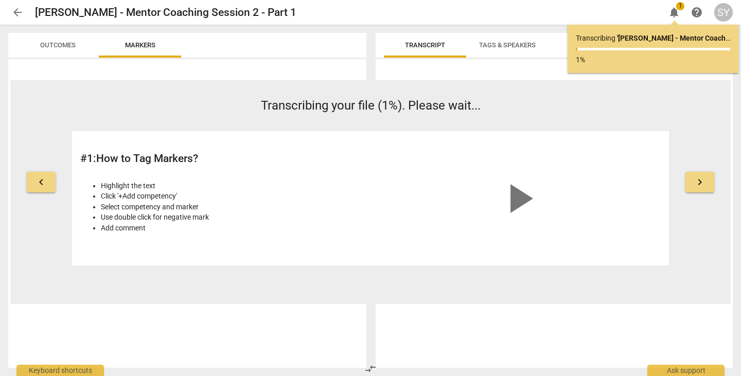
click at [676, 11] on span "notifications" at bounding box center [674, 12] width 12 height 12
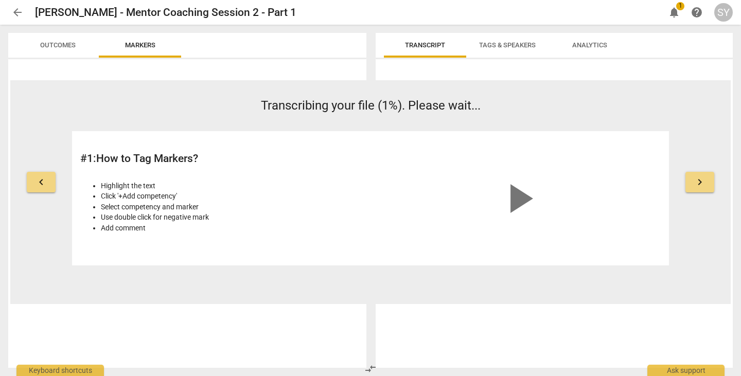
click at [676, 11] on span "notifications" at bounding box center [674, 12] width 12 height 12
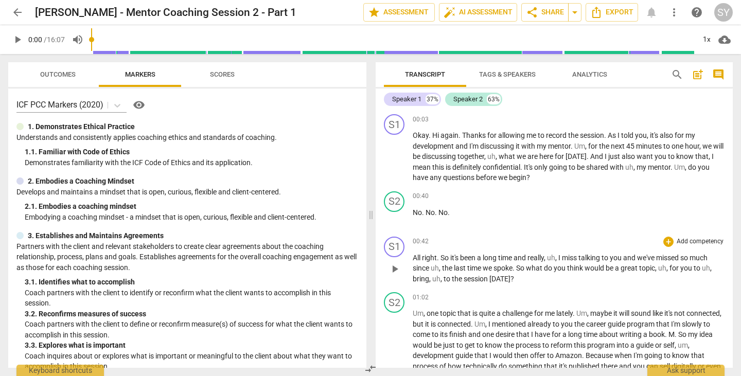
drag, startPoint x: 524, startPoint y: 236, endPoint x: 541, endPoint y: 246, distance: 19.4
click at [541, 246] on div "S1 play_arrow pause 00:42 + Add competency keyboard_arrow_right All right . So …" at bounding box center [554, 261] width 357 height 56
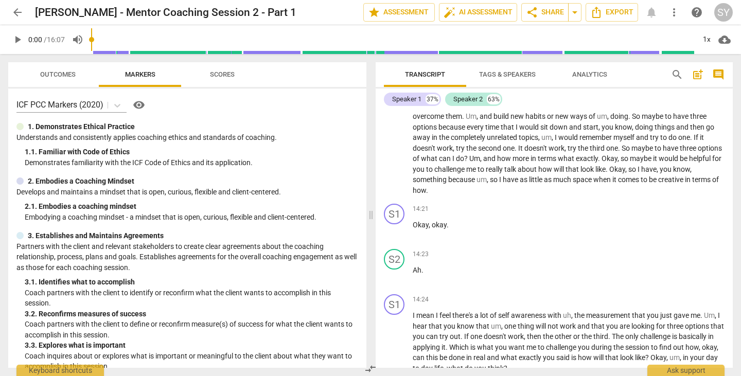
scroll to position [1620, 0]
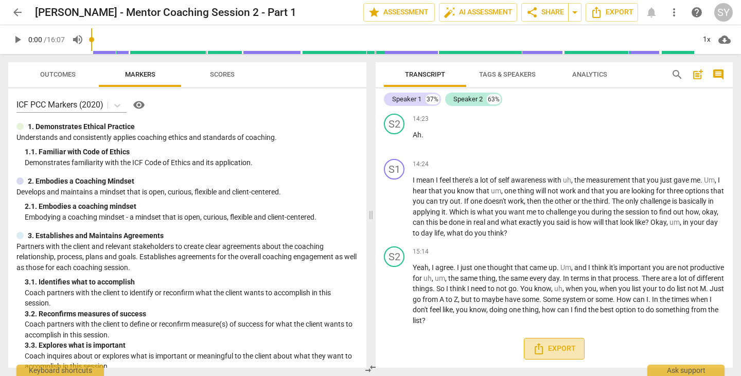
click at [564, 353] on span "Export" at bounding box center [553, 349] width 43 height 12
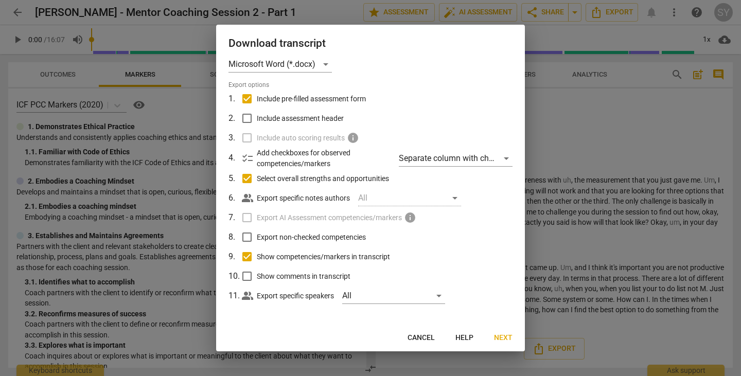
scroll to position [14, 0]
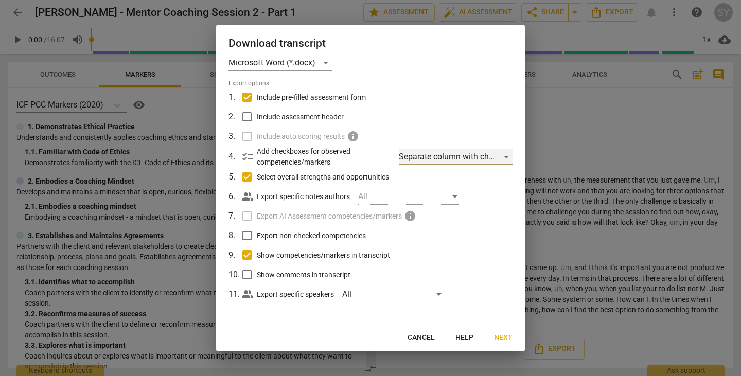
click at [496, 155] on div "Separate column with check marks" at bounding box center [456, 157] width 114 height 16
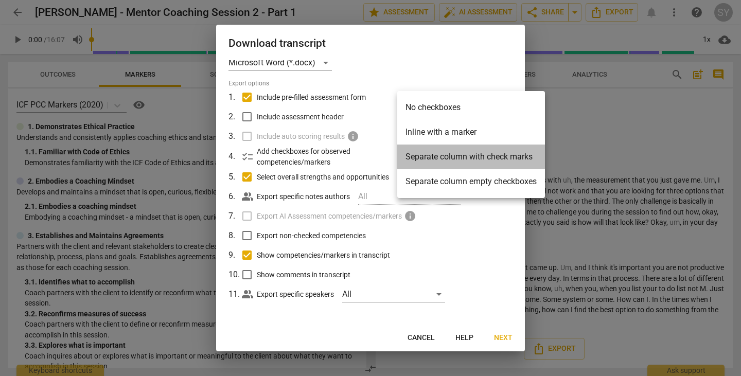
click at [502, 156] on li "Separate column with check marks" at bounding box center [471, 157] width 148 height 25
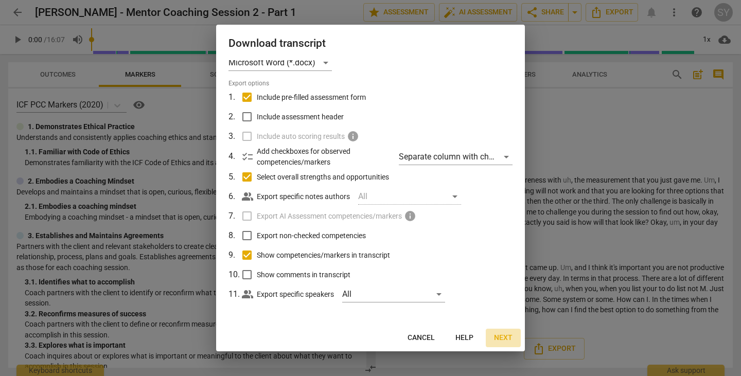
click at [503, 338] on span "Next" at bounding box center [503, 338] width 19 height 10
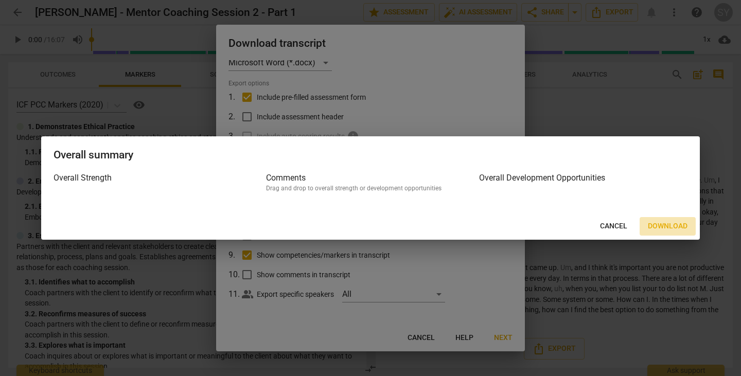
click at [665, 226] on span "Download" at bounding box center [668, 226] width 40 height 10
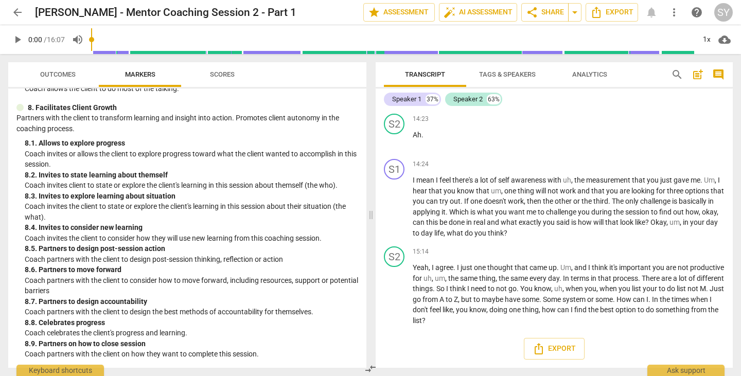
scroll to position [0, 0]
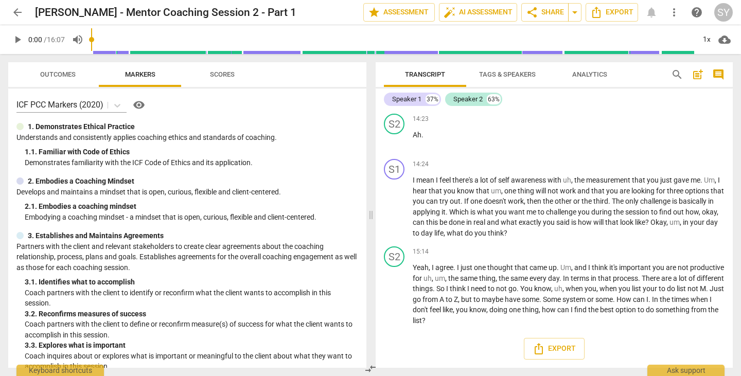
click at [510, 66] on button "Tags & Speakers" at bounding box center [507, 74] width 82 height 25
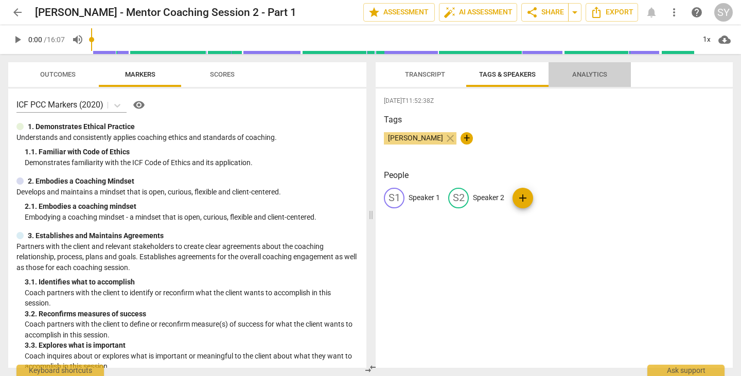
click at [588, 68] on span "Analytics" at bounding box center [590, 75] width 60 height 14
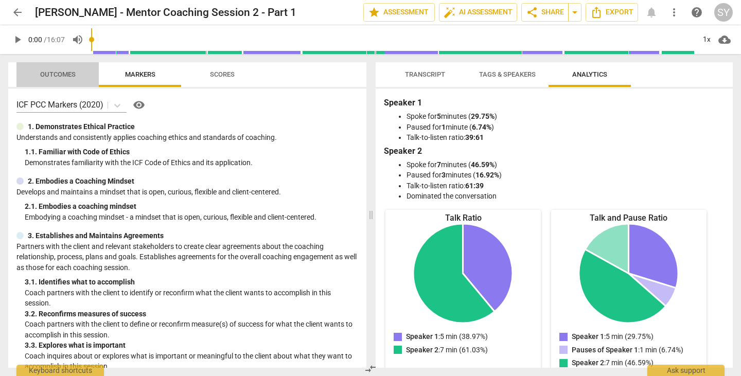
click at [66, 75] on span "Outcomes" at bounding box center [57, 74] width 35 height 8
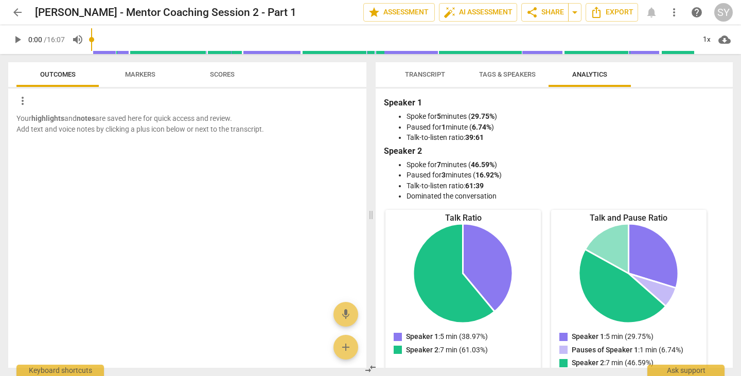
click at [131, 75] on span "Markers" at bounding box center [140, 74] width 30 height 8
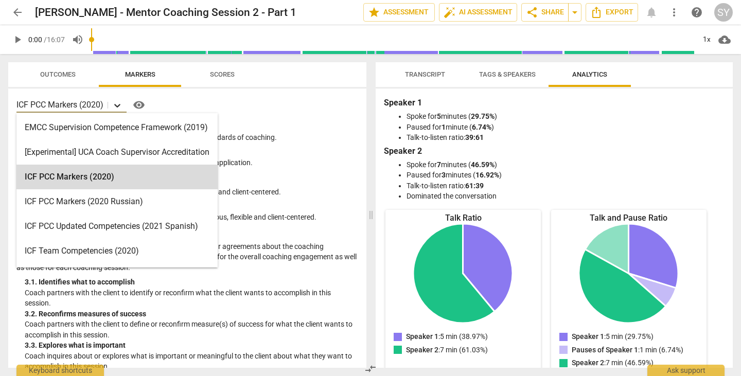
click at [122, 104] on icon at bounding box center [117, 105] width 10 height 10
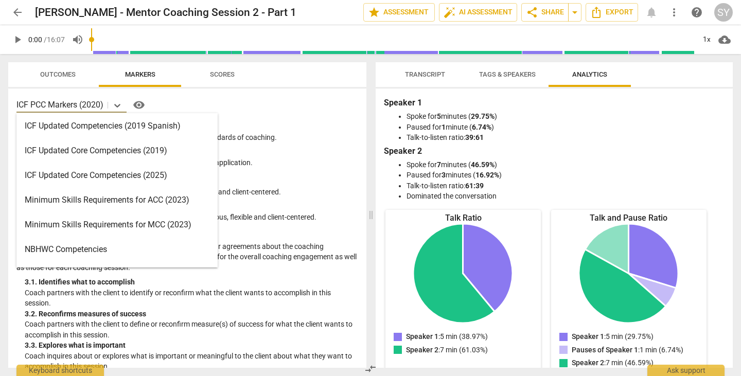
scroll to position [181, 0]
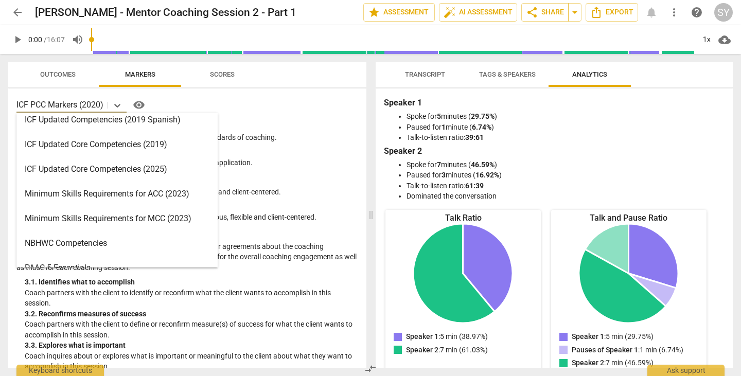
click at [120, 167] on div "ICF Updated Core Competencies (2025)" at bounding box center [116, 169] width 201 height 25
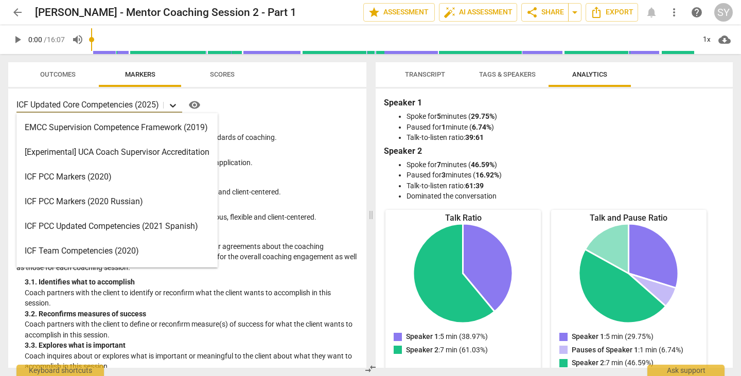
click at [175, 107] on icon at bounding box center [173, 106] width 6 height 4
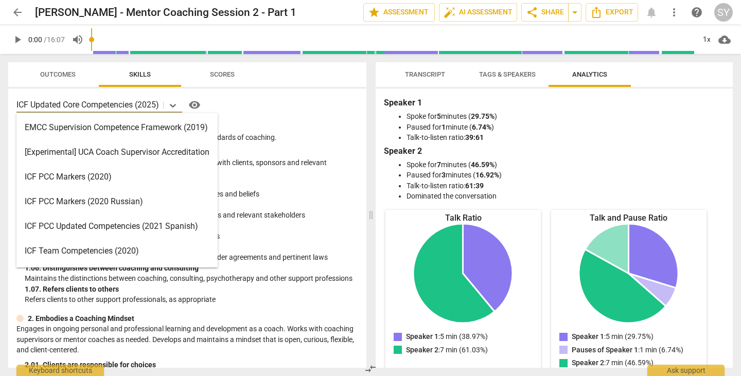
drag, startPoint x: 219, startPoint y: 151, endPoint x: 217, endPoint y: 214, distance: 62.8
click at [217, 214] on div "EMCC Supervision Competence Framework (2019) [Experimental] UCA Coach Superviso…" at bounding box center [116, 190] width 201 height 154
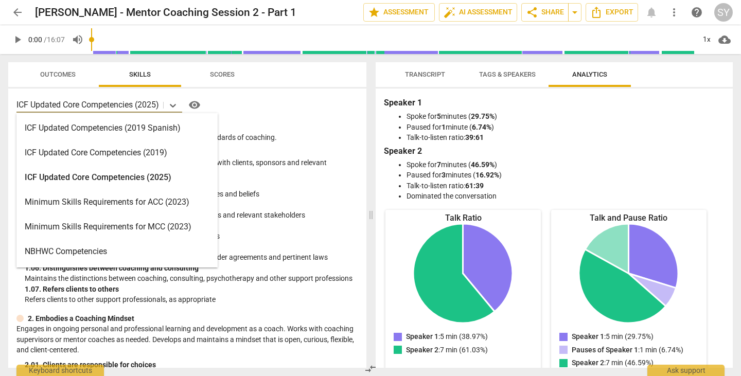
scroll to position [164, 0]
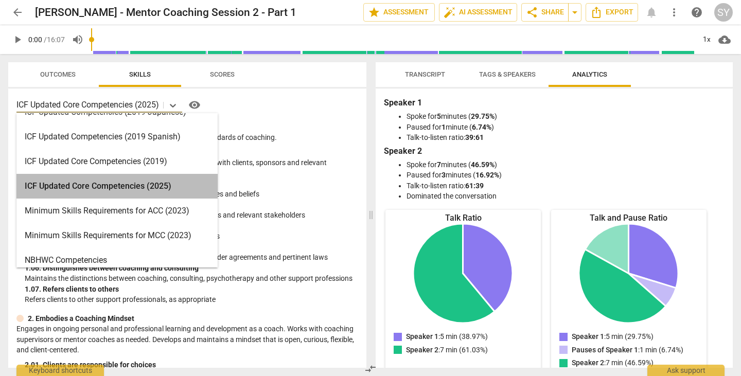
click at [151, 181] on div "ICF Updated Core Competencies (2025)" at bounding box center [116, 186] width 201 height 25
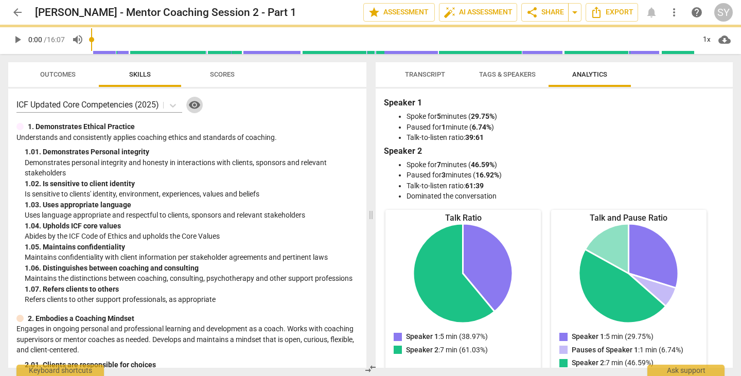
click at [198, 106] on span "visibility" at bounding box center [194, 105] width 12 height 12
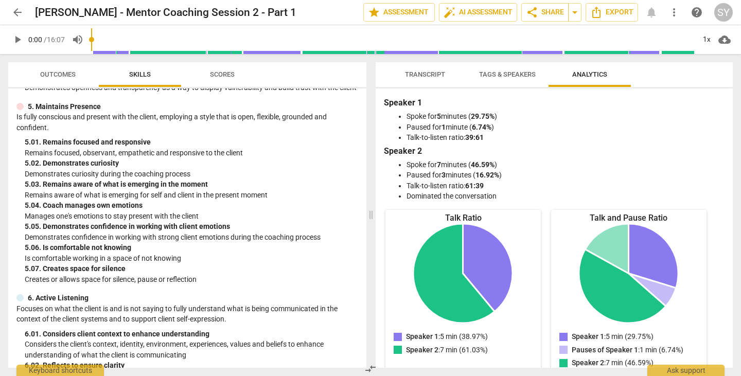
scroll to position [0, 0]
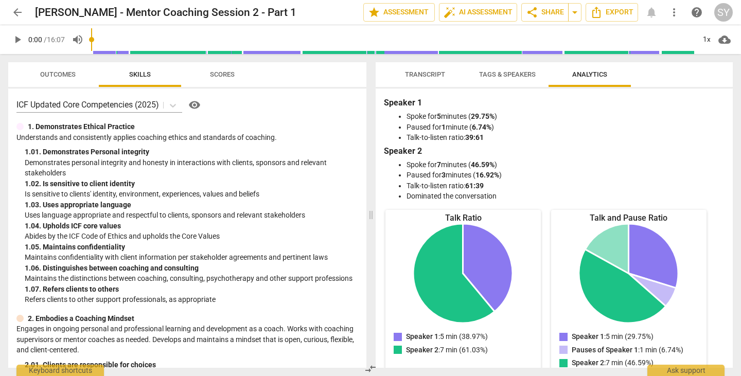
click at [230, 77] on span "Scores" at bounding box center [222, 74] width 25 height 8
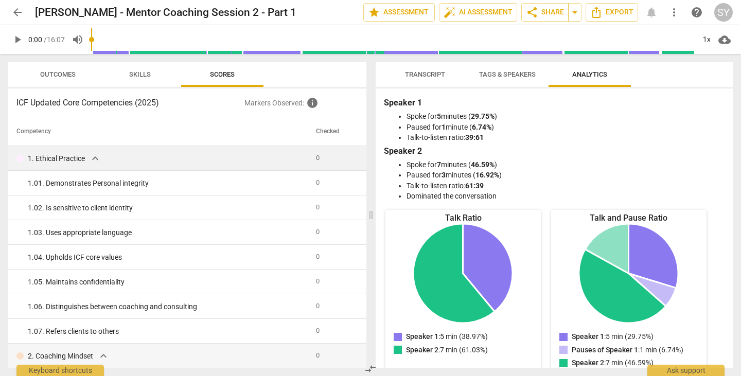
click at [95, 158] on span "expand_more" at bounding box center [95, 158] width 12 height 12
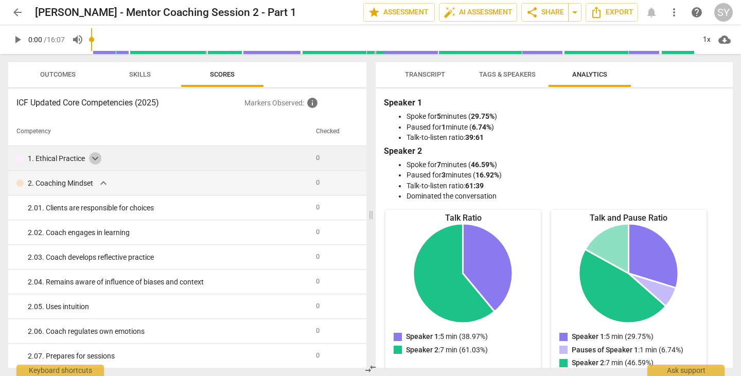
click at [95, 158] on span "expand_more" at bounding box center [95, 158] width 12 height 12
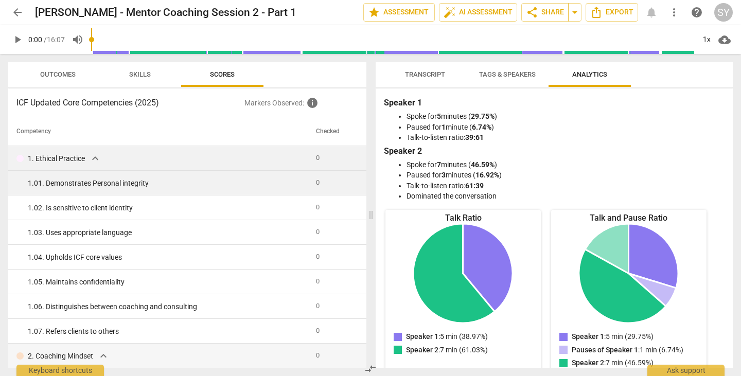
click at [76, 185] on div "1. 01. Demonstrates Personal integrity" at bounding box center [168, 183] width 280 height 11
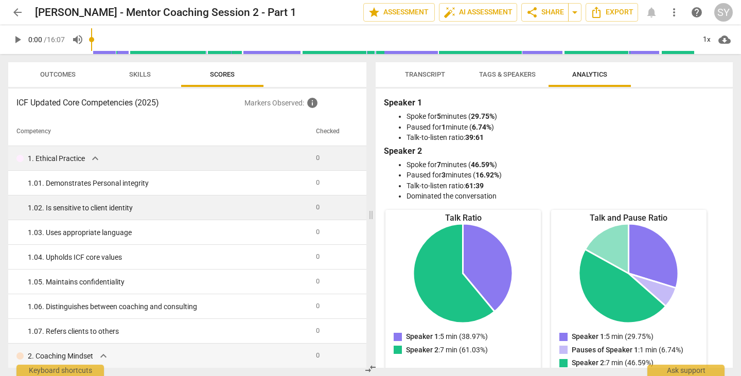
click at [270, 196] on td "1. 02. Is sensitive to client identity" at bounding box center [160, 207] width 304 height 25
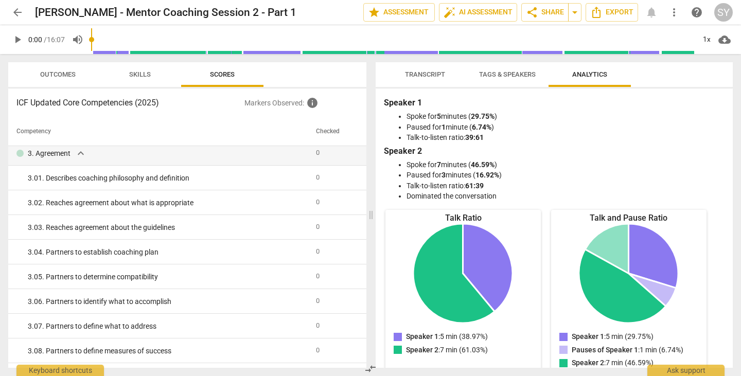
scroll to position [492, 0]
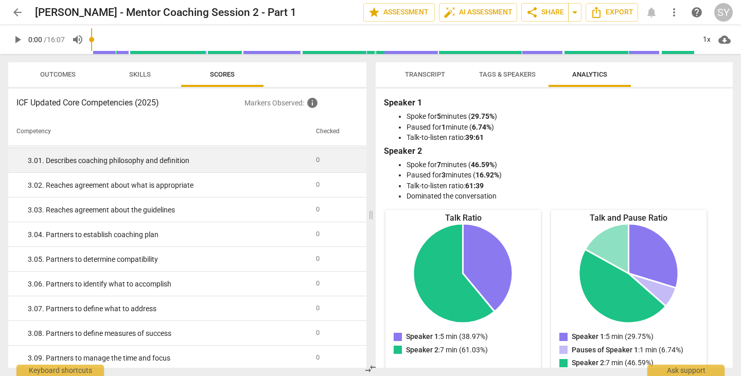
click at [164, 160] on div "3. 01. Describes coaching philosophy and definition" at bounding box center [168, 160] width 280 height 11
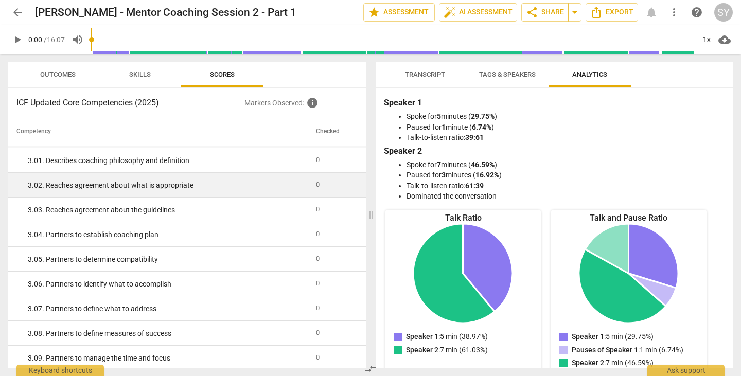
click at [154, 188] on div "3. 02. Reaches agreement about what is appropriate" at bounding box center [168, 185] width 280 height 11
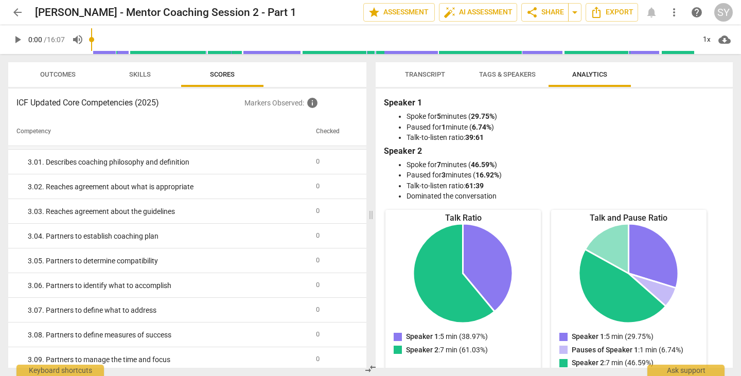
scroll to position [0, 0]
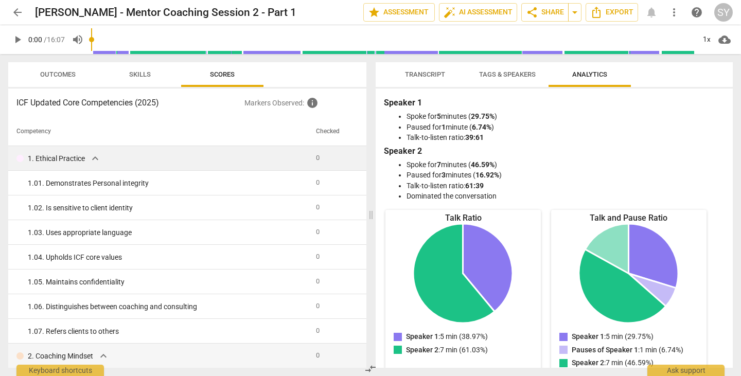
click at [153, 80] on span "Skills" at bounding box center [140, 75] width 46 height 14
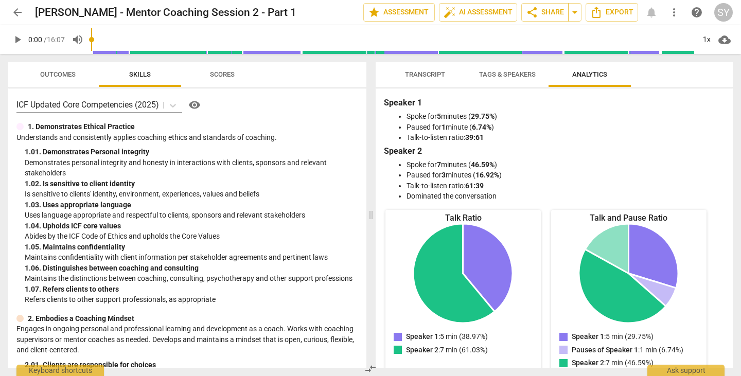
click at [70, 72] on span "Outcomes" at bounding box center [57, 74] width 35 height 8
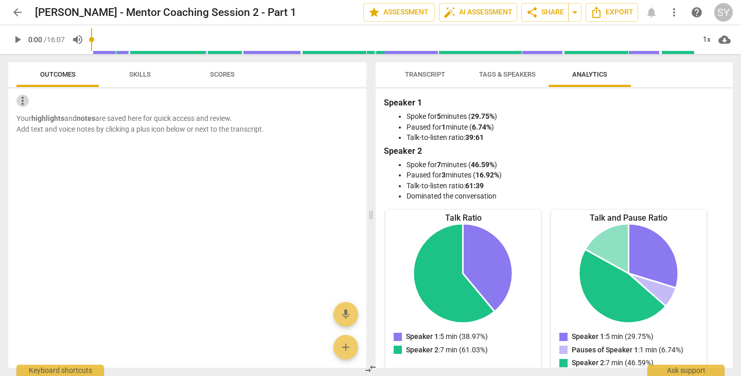
click at [21, 104] on span "more_vert" at bounding box center [22, 101] width 12 height 12
click at [109, 187] on div at bounding box center [370, 188] width 741 height 376
click at [146, 88] on div "Outcomes Skills Scores more_vert Your highlights and notes are saved here for q…" at bounding box center [187, 215] width 358 height 306
click at [147, 69] on span "Skills" at bounding box center [140, 75] width 46 height 14
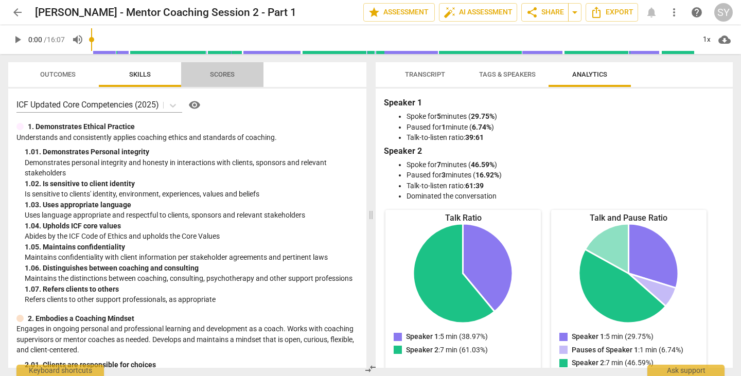
click at [227, 69] on span "Scores" at bounding box center [222, 75] width 49 height 14
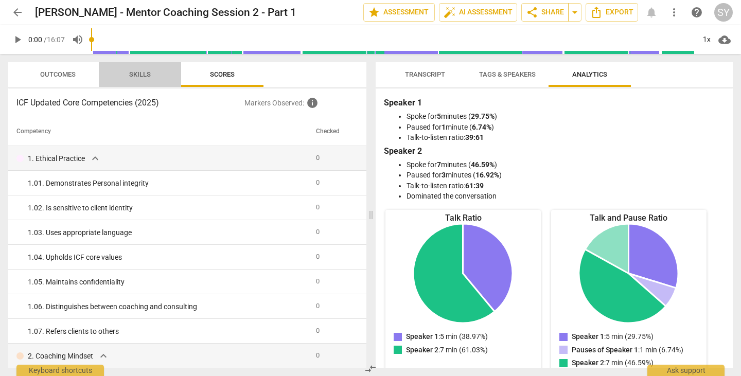
click at [139, 81] on button "Skills" at bounding box center [140, 74] width 82 height 25
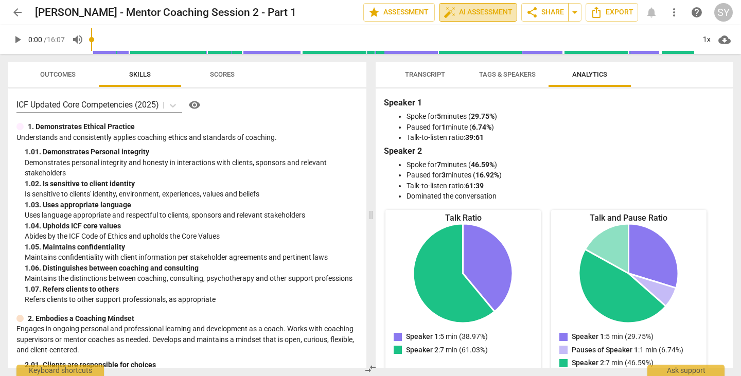
click at [482, 10] on span "auto_fix_high AI Assessment" at bounding box center [477, 12] width 69 height 12
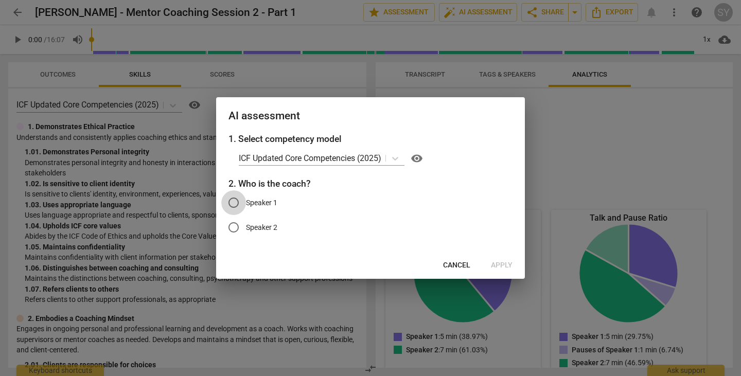
click at [243, 202] on input "Speaker 1" at bounding box center [233, 202] width 25 height 25
radio input "true"
click at [503, 259] on button "Apply" at bounding box center [502, 265] width 38 height 19
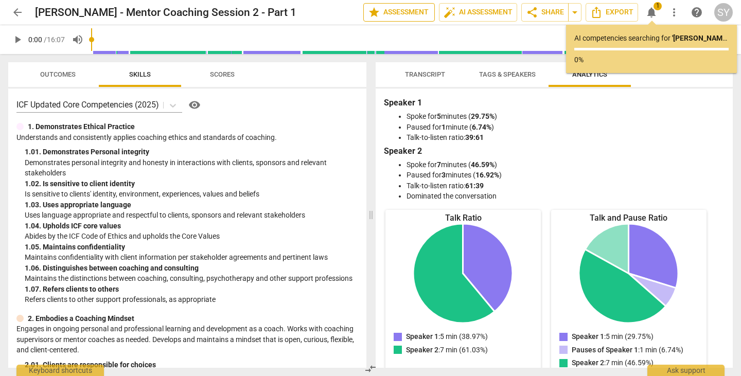
click at [394, 7] on span "star Assessment" at bounding box center [399, 12] width 62 height 12
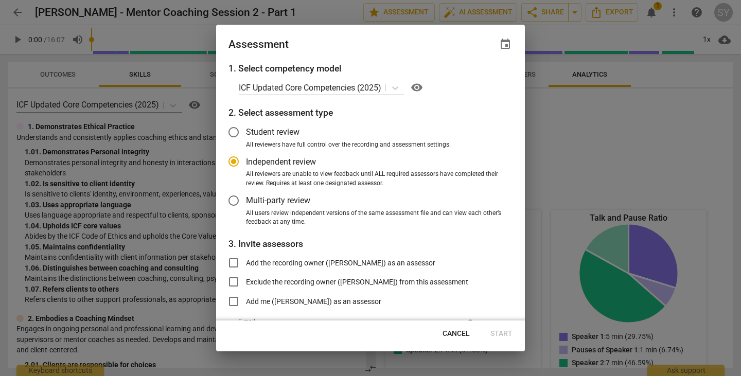
click at [320, 10] on div at bounding box center [370, 188] width 741 height 376
radio input "false"
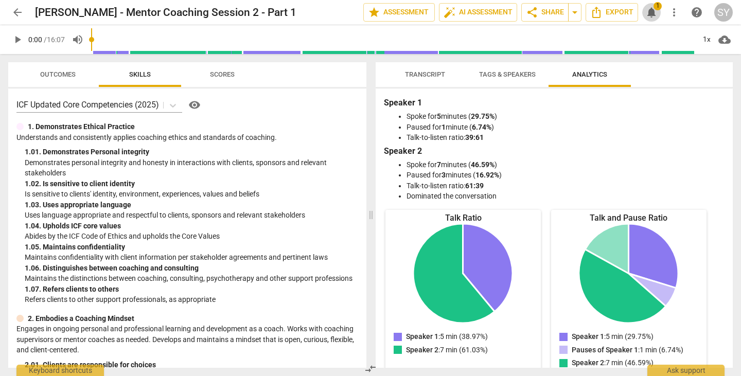
click at [652, 11] on span "notifications" at bounding box center [651, 12] width 12 height 12
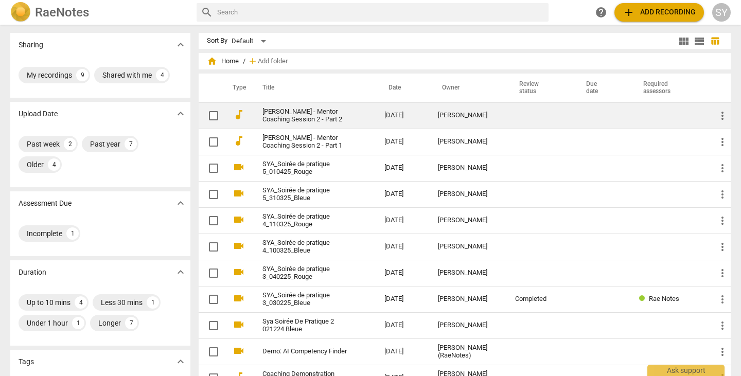
click at [321, 119] on link "[PERSON_NAME] - Mentor Coaching Session 2 - Part 2" at bounding box center [304, 115] width 85 height 15
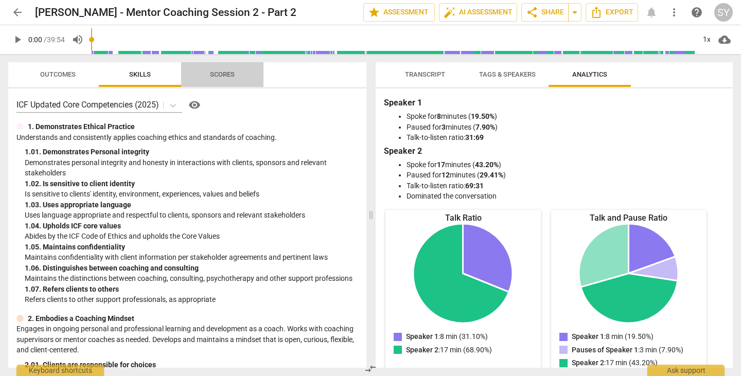
click at [224, 74] on span "Scores" at bounding box center [222, 74] width 25 height 8
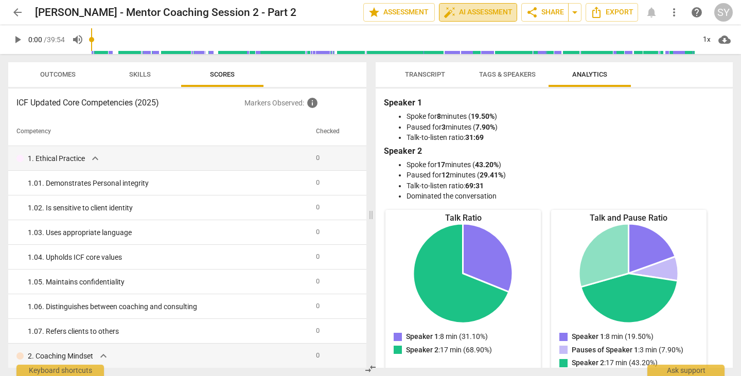
click at [471, 9] on span "auto_fix_high AI Assessment" at bounding box center [477, 12] width 69 height 12
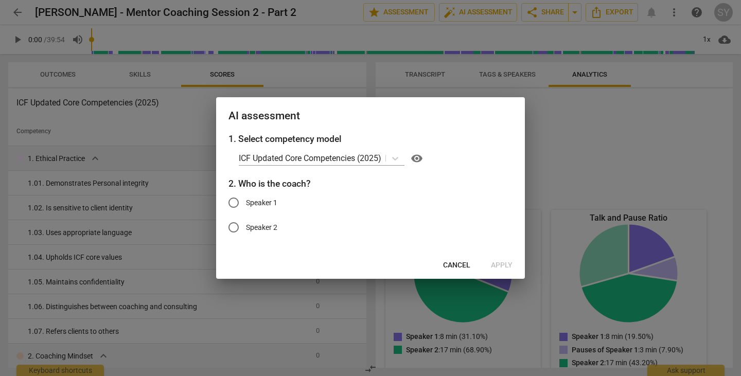
click at [266, 199] on span "Speaker 1" at bounding box center [261, 203] width 31 height 11
click at [246, 199] on input "Speaker 1" at bounding box center [233, 202] width 25 height 25
radio input "true"
click at [504, 264] on span "Apply" at bounding box center [502, 265] width 22 height 10
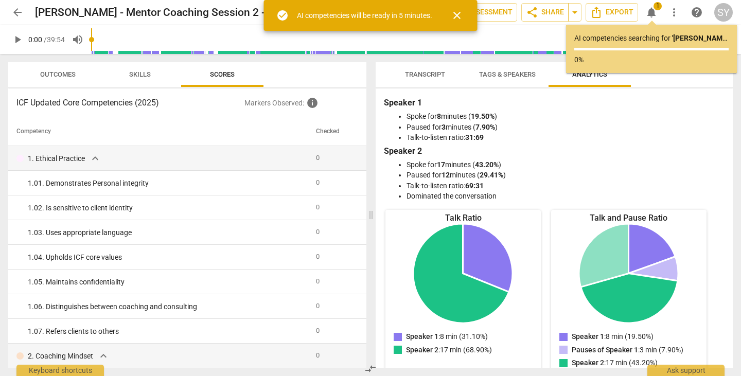
click at [458, 16] on span "close" at bounding box center [457, 15] width 12 height 12
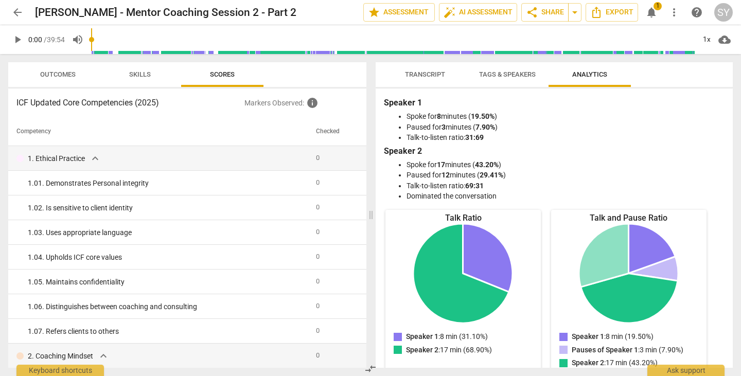
click at [655, 1] on div "arrow_back [PERSON_NAME] - Mentor Coaching Session 2 - Part 2 edit star Assessm…" at bounding box center [370, 12] width 724 height 25
click at [652, 10] on span "notifications" at bounding box center [651, 12] width 12 height 12
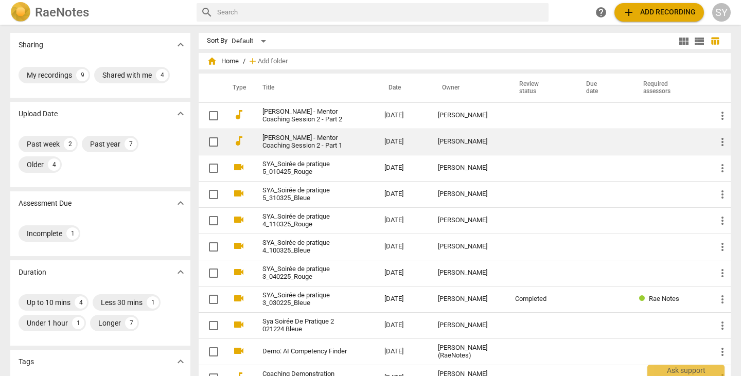
click at [318, 149] on link "[PERSON_NAME] - Mentor Coaching Session 2 - Part 1" at bounding box center [304, 141] width 85 height 15
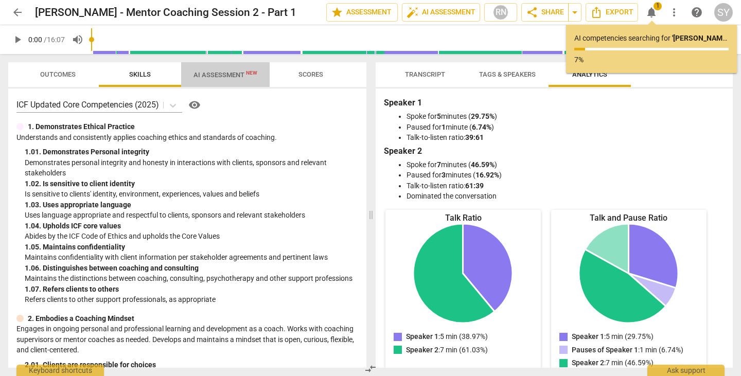
click at [241, 73] on span "AI Assessment New" at bounding box center [225, 75] width 64 height 8
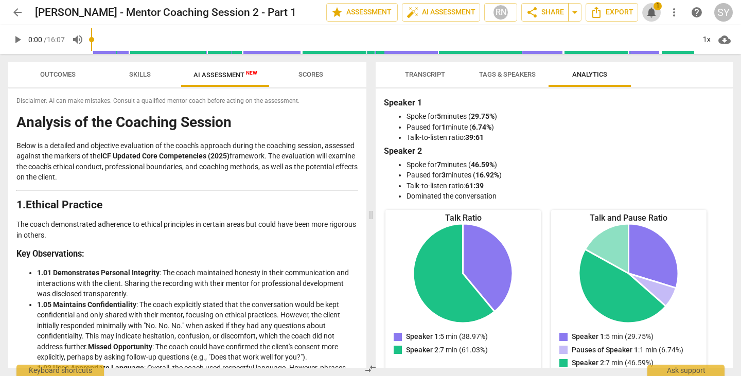
click at [654, 14] on span "notifications" at bounding box center [651, 12] width 12 height 12
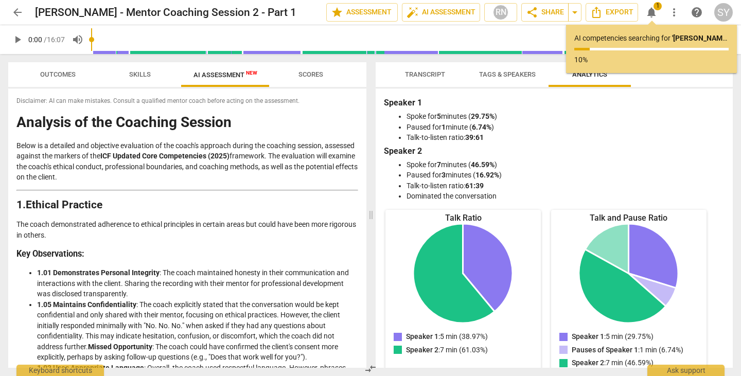
click at [153, 163] on p "Below is a detailed and objective evaluation of the coach's approach during the…" at bounding box center [187, 161] width 342 height 42
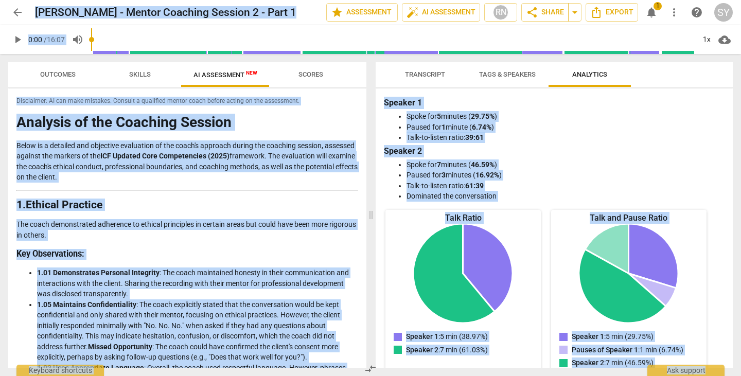
click at [164, 172] on p "Below is a detailed and objective evaluation of the coach's approach during the…" at bounding box center [187, 161] width 342 height 42
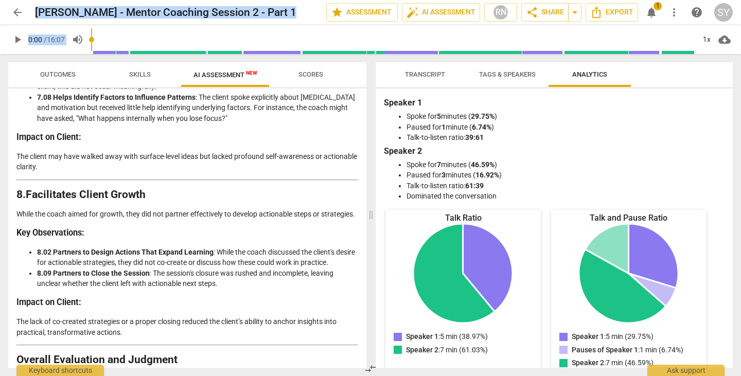
scroll to position [1755, 0]
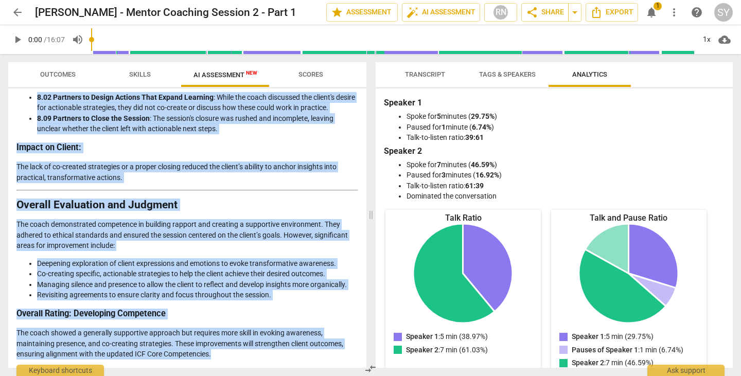
drag, startPoint x: 18, startPoint y: 121, endPoint x: 243, endPoint y: 355, distance: 325.3
copy div "Analysis of the Coaching Session Below is a detailed and objective evaluation o…"
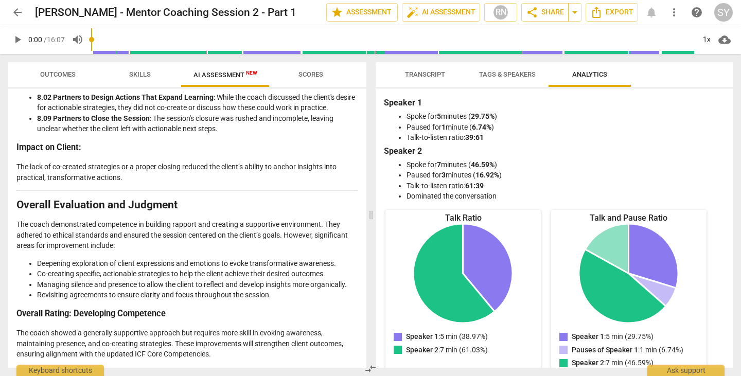
click at [516, 225] on div "Speaker 1: 5 min (38.97%) Speaker 2: 7 min (61.03%) Speaker 1 : 5 min (38.97%) …" at bounding box center [462, 304] width 155 height 160
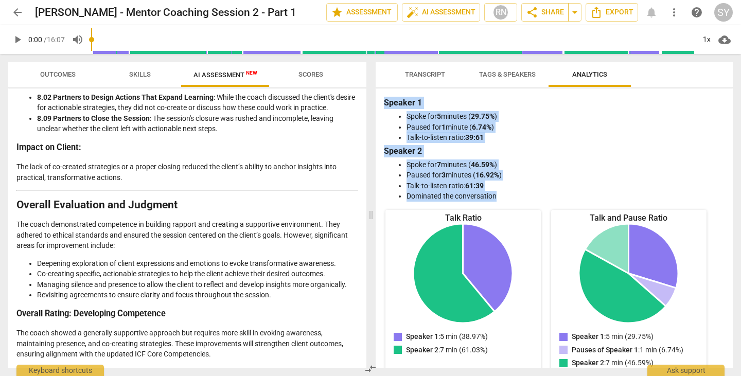
drag, startPoint x: 385, startPoint y: 101, endPoint x: 509, endPoint y: 192, distance: 153.4
click at [509, 192] on div "Speaker 1 Spoke for 5 minutes ( 29.75% ) Paused for 1 minute ( 6.74% ) Talk-to-…" at bounding box center [554, 149] width 341 height 105
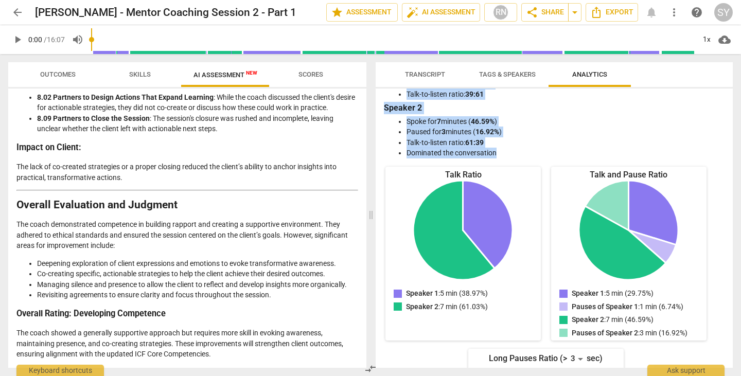
scroll to position [0, 0]
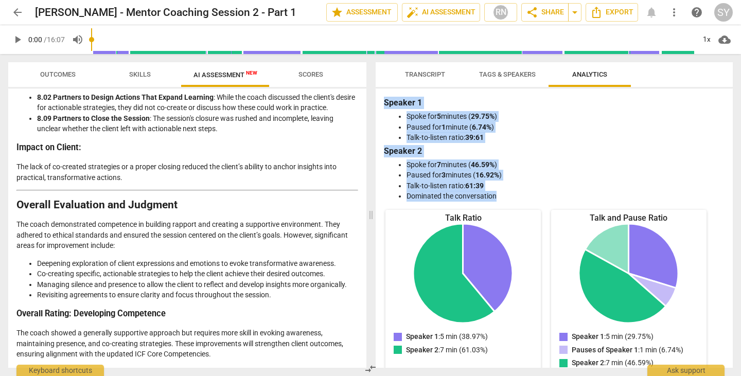
copy div "Speaker 1 Spoke for 5 minutes ( 29.75% ) Paused for 1 minute ( 6.74% ) Talk-to-…"
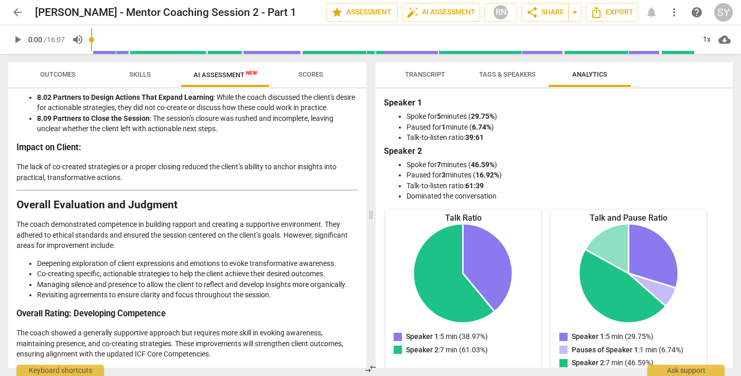
click at [652, 11] on div "arrow_back [PERSON_NAME] - Mentor Coaching Session 2 - Part 1 edit star Assessm…" at bounding box center [370, 12] width 724 height 19
click at [652, 12] on div "arrow_back [PERSON_NAME] - Mentor Coaching Session 2 - Part 1 edit star Assessm…" at bounding box center [370, 12] width 724 height 19
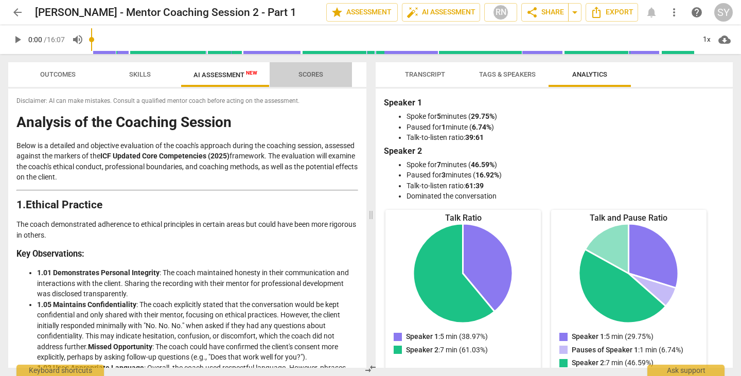
click at [322, 74] on span "Scores" at bounding box center [310, 74] width 25 height 8
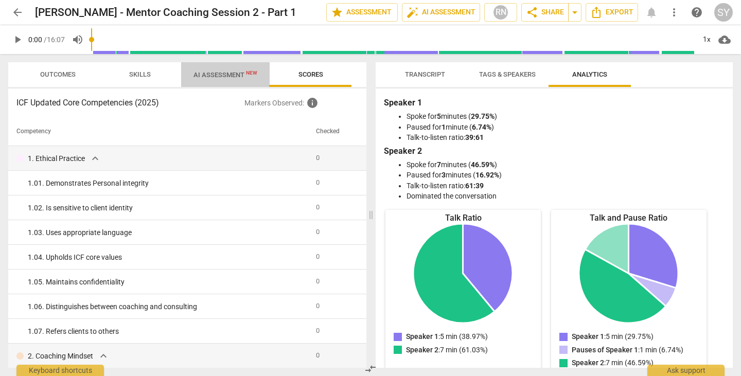
click at [237, 69] on span "AI Assessment New" at bounding box center [225, 74] width 88 height 15
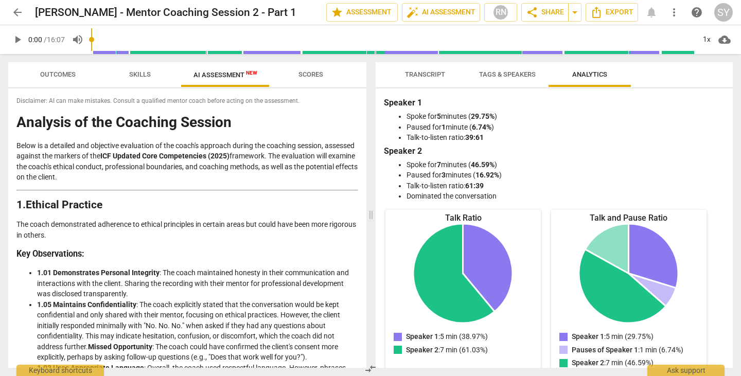
click at [444, 126] on b "1" at bounding box center [443, 127] width 4 height 8
click at [672, 14] on span "more_vert" at bounding box center [674, 12] width 12 height 12
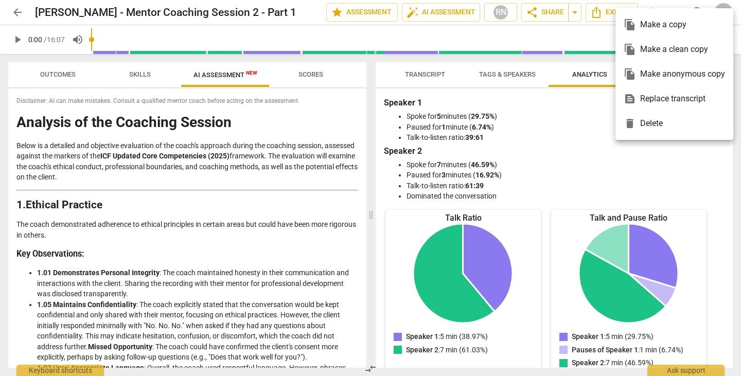
click at [531, 140] on div at bounding box center [370, 188] width 741 height 376
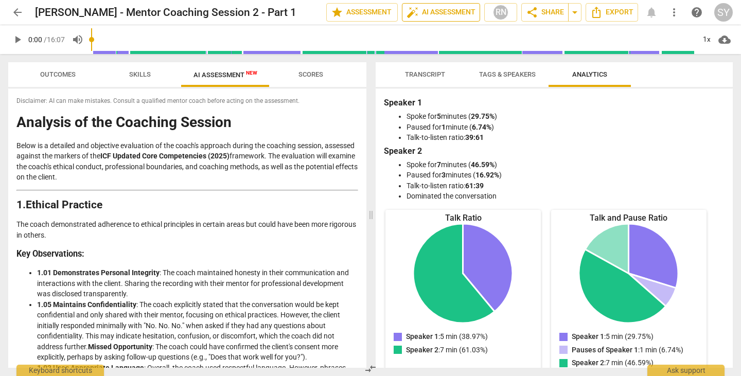
click at [441, 11] on span "auto_fix_high AI Assessment" at bounding box center [440, 12] width 69 height 12
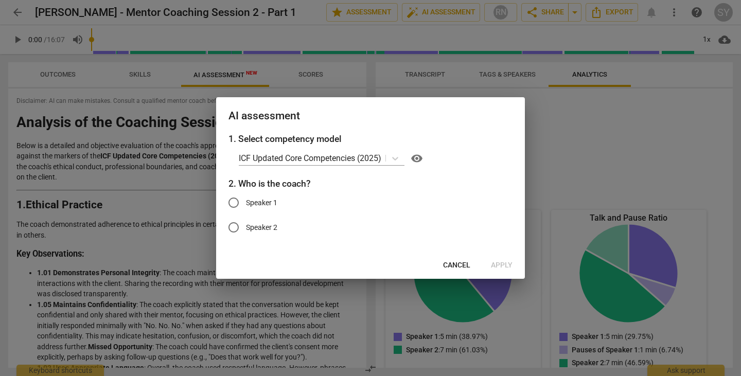
click at [266, 202] on span "Speaker 1" at bounding box center [261, 203] width 31 height 11
click at [246, 202] on input "Speaker 1" at bounding box center [233, 202] width 25 height 25
radio input "true"
click at [501, 264] on span "Apply" at bounding box center [502, 265] width 22 height 10
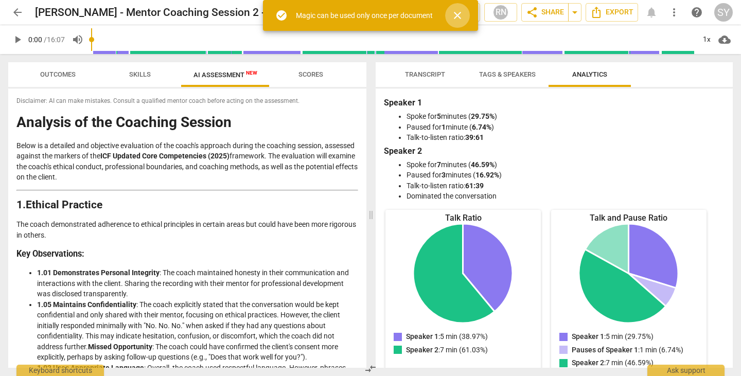
click at [457, 13] on span "close" at bounding box center [457, 15] width 12 height 12
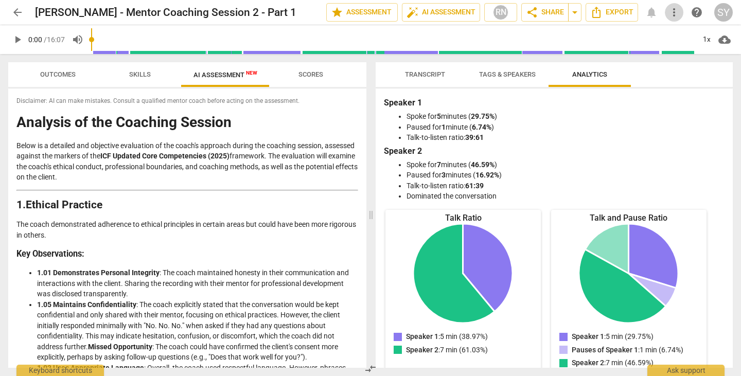
click at [671, 13] on span "more_vert" at bounding box center [674, 12] width 12 height 12
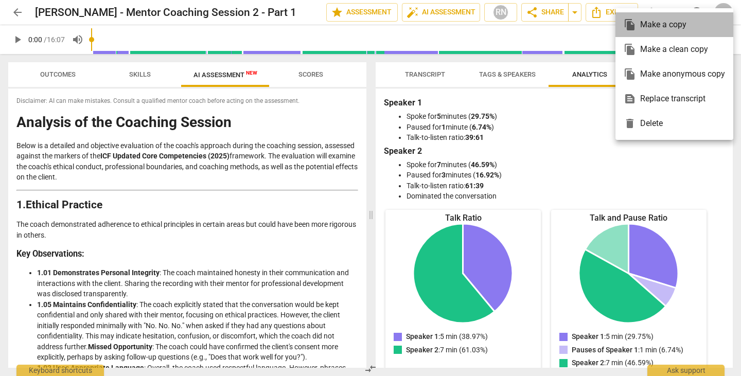
click at [684, 23] on div "file_copy Make a copy" at bounding box center [673, 24] width 101 height 25
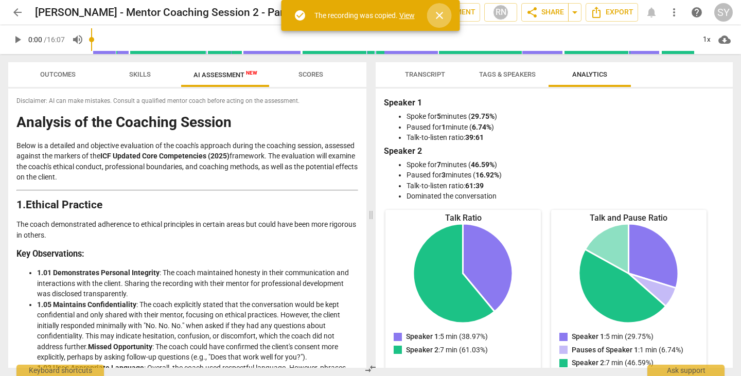
click at [440, 14] on span "close" at bounding box center [439, 15] width 12 height 12
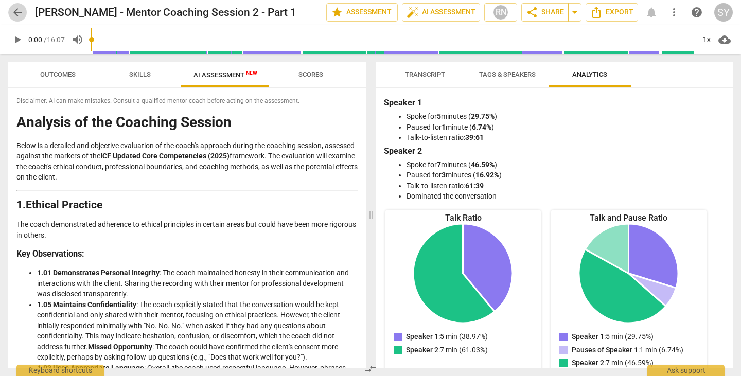
click at [16, 10] on span "arrow_back" at bounding box center [17, 12] width 12 height 12
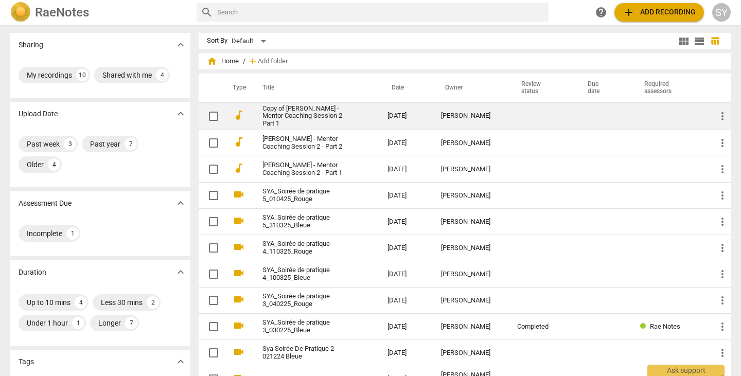
click at [335, 111] on link "Copy of [PERSON_NAME] - Mentor Coaching Session 2 - Part 1" at bounding box center [306, 116] width 88 height 23
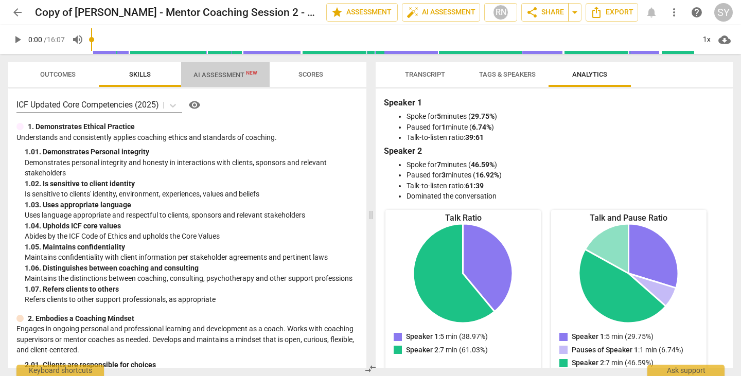
click at [240, 75] on span "AI Assessment New" at bounding box center [225, 75] width 64 height 8
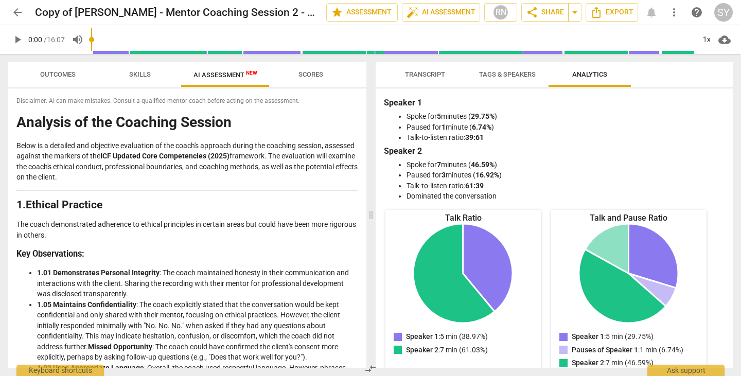
click at [20, 7] on span "arrow_back" at bounding box center [17, 12] width 12 height 12
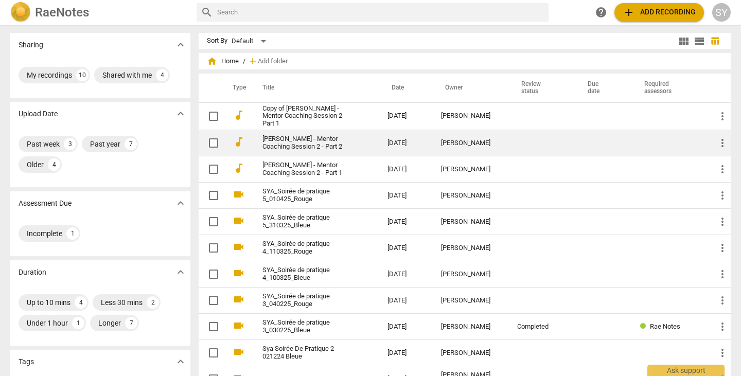
click at [335, 144] on link "[PERSON_NAME] - Mentor Coaching Session 2 - Part 2" at bounding box center [306, 142] width 88 height 15
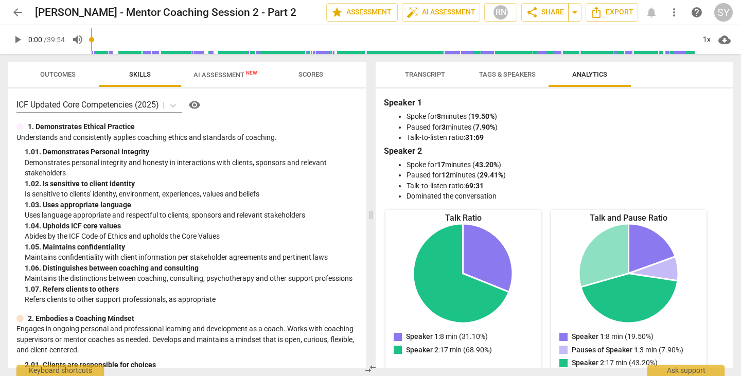
click at [228, 76] on span "AI Assessment New" at bounding box center [225, 75] width 64 height 8
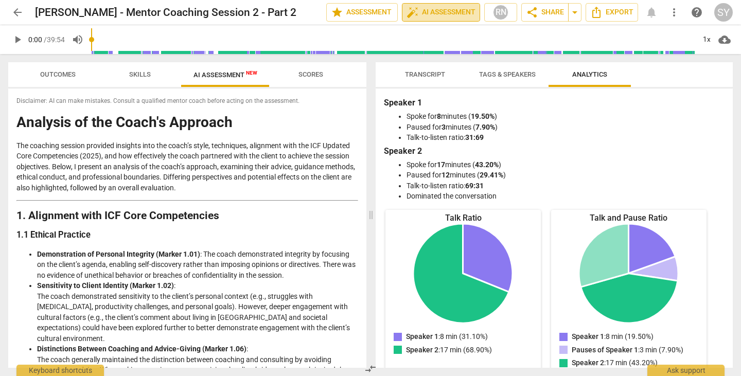
click at [436, 10] on span "auto_fix_high AI Assessment" at bounding box center [440, 12] width 69 height 12
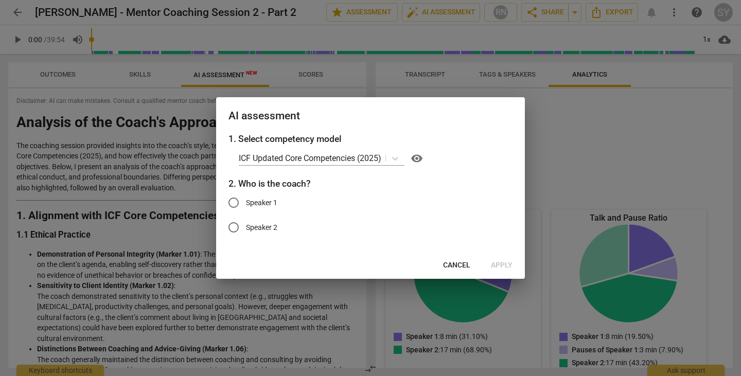
click at [264, 201] on span "Speaker 1" at bounding box center [261, 203] width 31 height 11
click at [246, 201] on input "Speaker 1" at bounding box center [233, 202] width 25 height 25
radio input "true"
click at [505, 267] on span "Apply" at bounding box center [502, 265] width 22 height 10
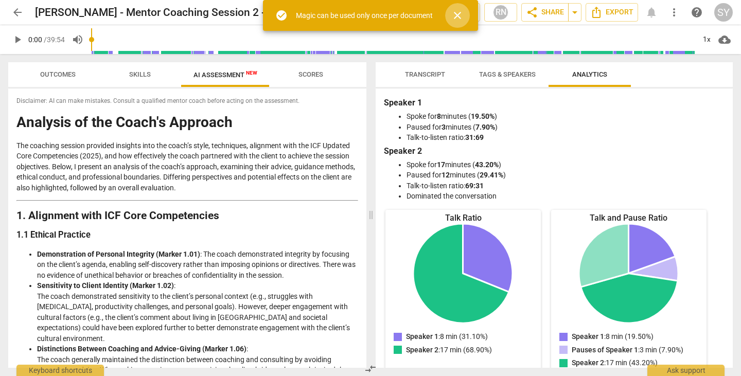
click at [461, 14] on span "close" at bounding box center [457, 15] width 12 height 12
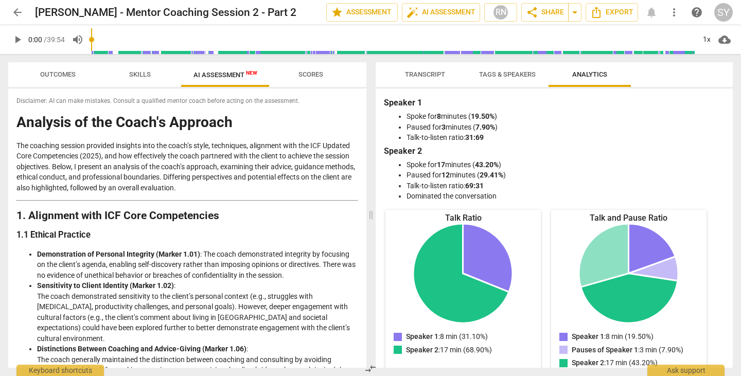
click at [321, 72] on span "Scores" at bounding box center [310, 74] width 25 height 8
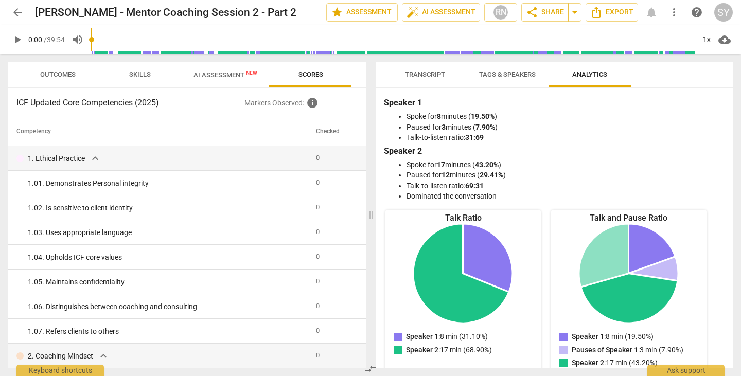
click at [362, 124] on th at bounding box center [360, 131] width 11 height 29
click at [230, 74] on span "AI Assessment New" at bounding box center [225, 75] width 64 height 8
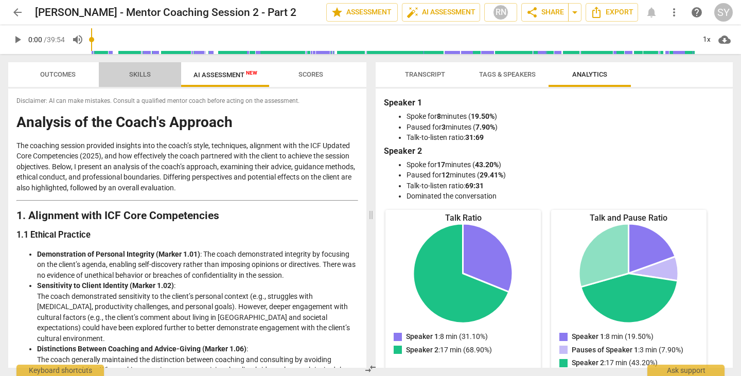
click at [147, 75] on span "Skills" at bounding box center [140, 74] width 22 height 8
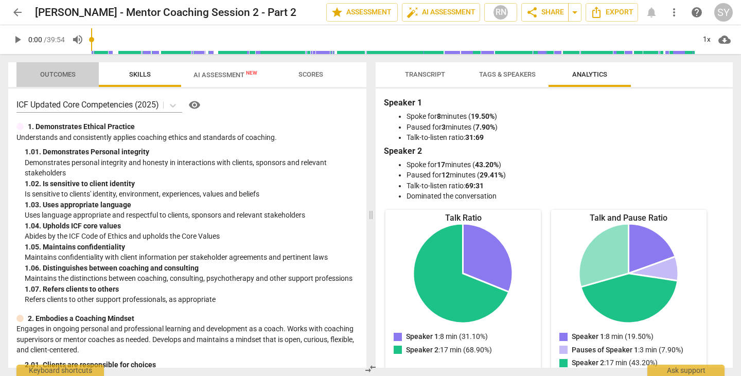
click at [61, 70] on span "Outcomes" at bounding box center [57, 74] width 35 height 8
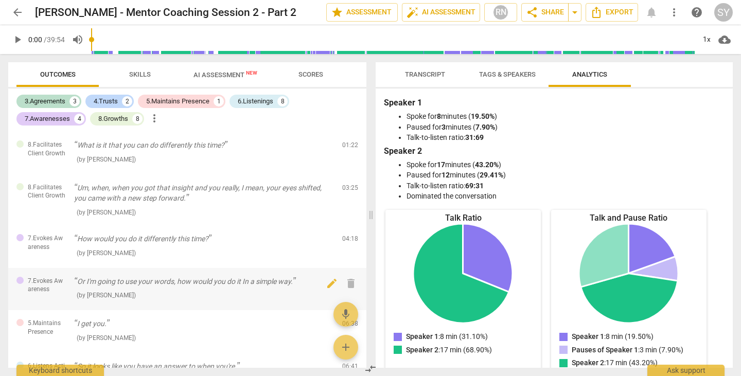
click at [176, 275] on div "7.Evokes Awareness Or I'm going to use your words, how would you do it In a sim…" at bounding box center [187, 289] width 358 height 43
click at [137, 75] on span "Skills" at bounding box center [140, 74] width 22 height 8
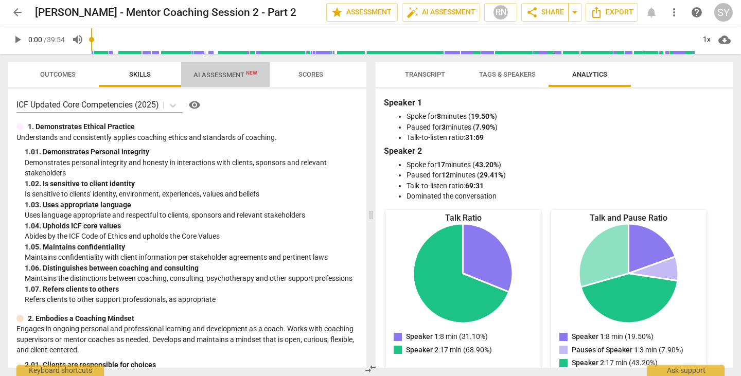
click at [226, 74] on span "AI Assessment New" at bounding box center [225, 75] width 64 height 8
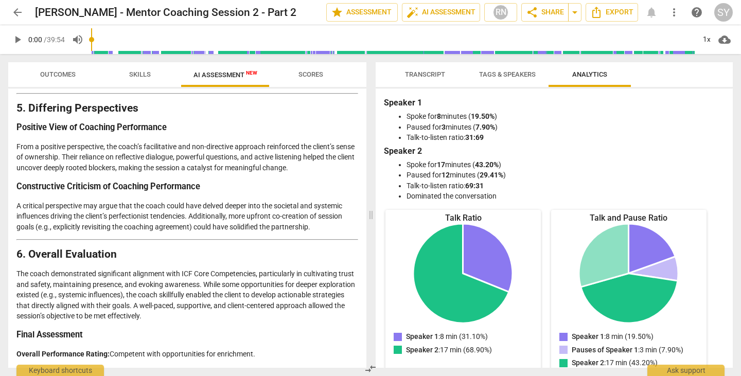
scroll to position [1452, 0]
drag, startPoint x: 19, startPoint y: 120, endPoint x: 270, endPoint y: 360, distance: 346.7
copy div "Loremips do sit Ametc'a Elitsedd Eiu temporin utlabor etdolore magnaali enim ad…"
click at [441, 115] on b "8" at bounding box center [439, 116] width 4 height 8
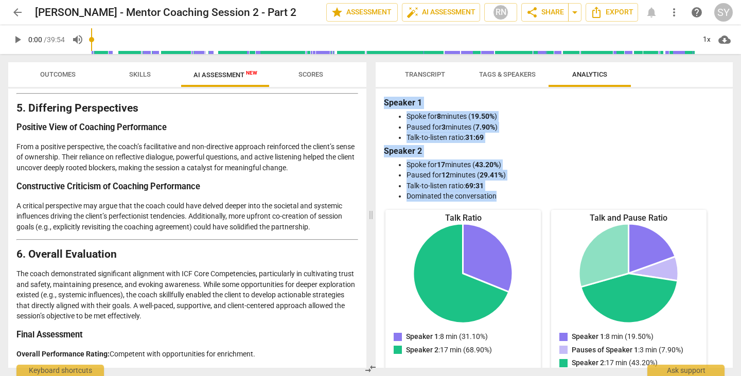
drag, startPoint x: 384, startPoint y: 102, endPoint x: 499, endPoint y: 192, distance: 145.9
click at [499, 192] on div "Speaker 1 Spoke for 8 minutes ( 19.50% ) Paused for 3 minutes ( 7.90% ) Talk-to…" at bounding box center [554, 149] width 341 height 105
copy div "Speaker 1 Spoke for 8 minutes ( 19.50% ) Paused for 3 minutes ( 7.90% ) Talk-to…"
click at [481, 118] on b "19.50%" at bounding box center [483, 116] width 24 height 8
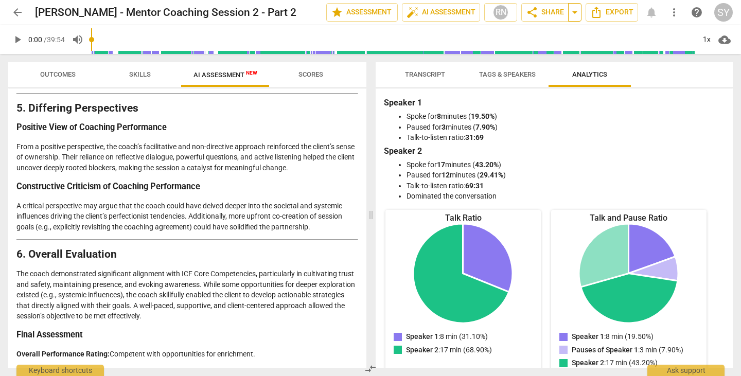
click at [574, 14] on span "arrow_drop_down" at bounding box center [574, 12] width 12 height 12
click at [559, 12] on span "share Share" at bounding box center [545, 12] width 38 height 12
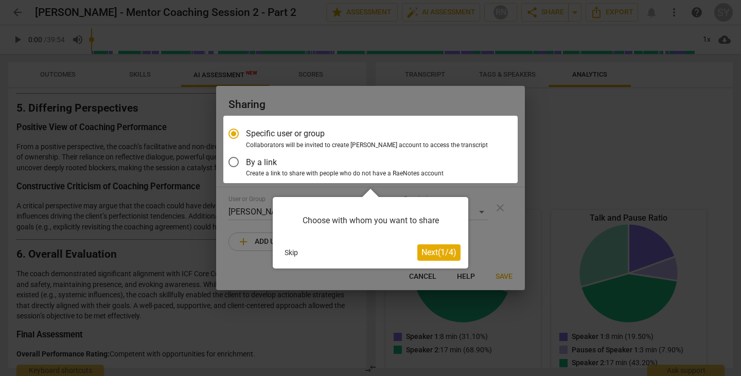
click at [507, 229] on div at bounding box center [370, 188] width 741 height 376
click at [563, 86] on div at bounding box center [370, 188] width 741 height 376
click at [563, 120] on div at bounding box center [370, 188] width 741 height 376
click at [286, 249] on button "Skip" at bounding box center [291, 252] width 22 height 15
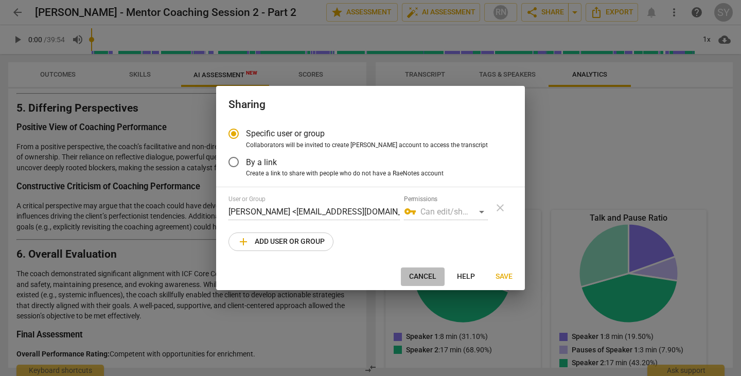
click at [416, 273] on span "Cancel" at bounding box center [422, 277] width 27 height 10
radio input "false"
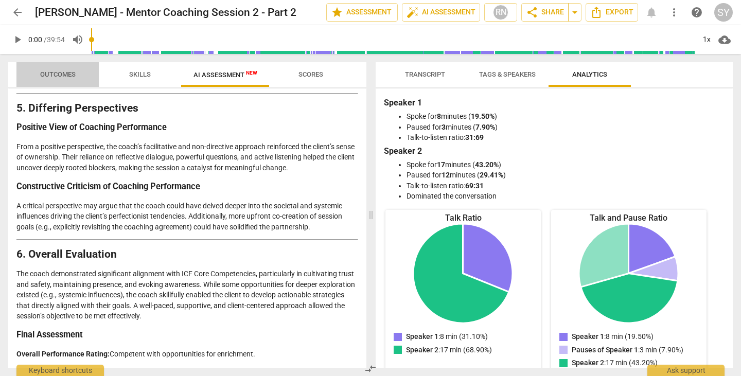
click at [62, 72] on span "Outcomes" at bounding box center [57, 74] width 35 height 8
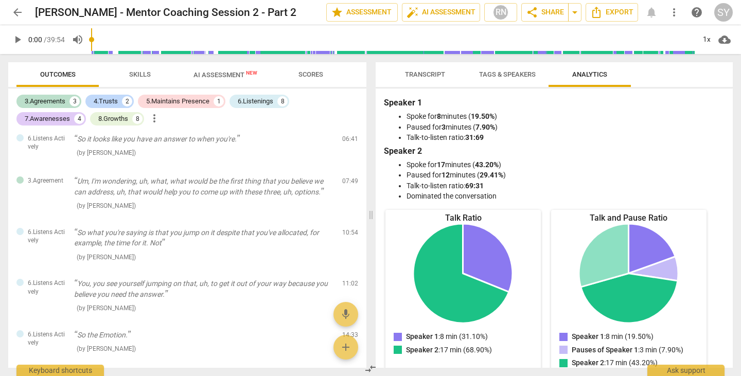
scroll to position [0, 0]
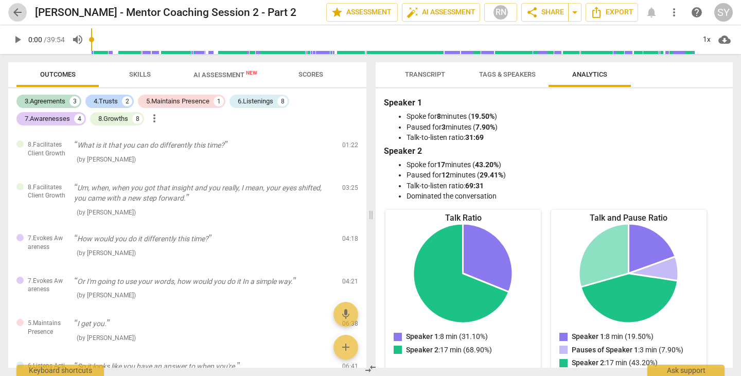
click at [16, 8] on span "arrow_back" at bounding box center [17, 12] width 12 height 12
